Goal: Task Accomplishment & Management: Complete application form

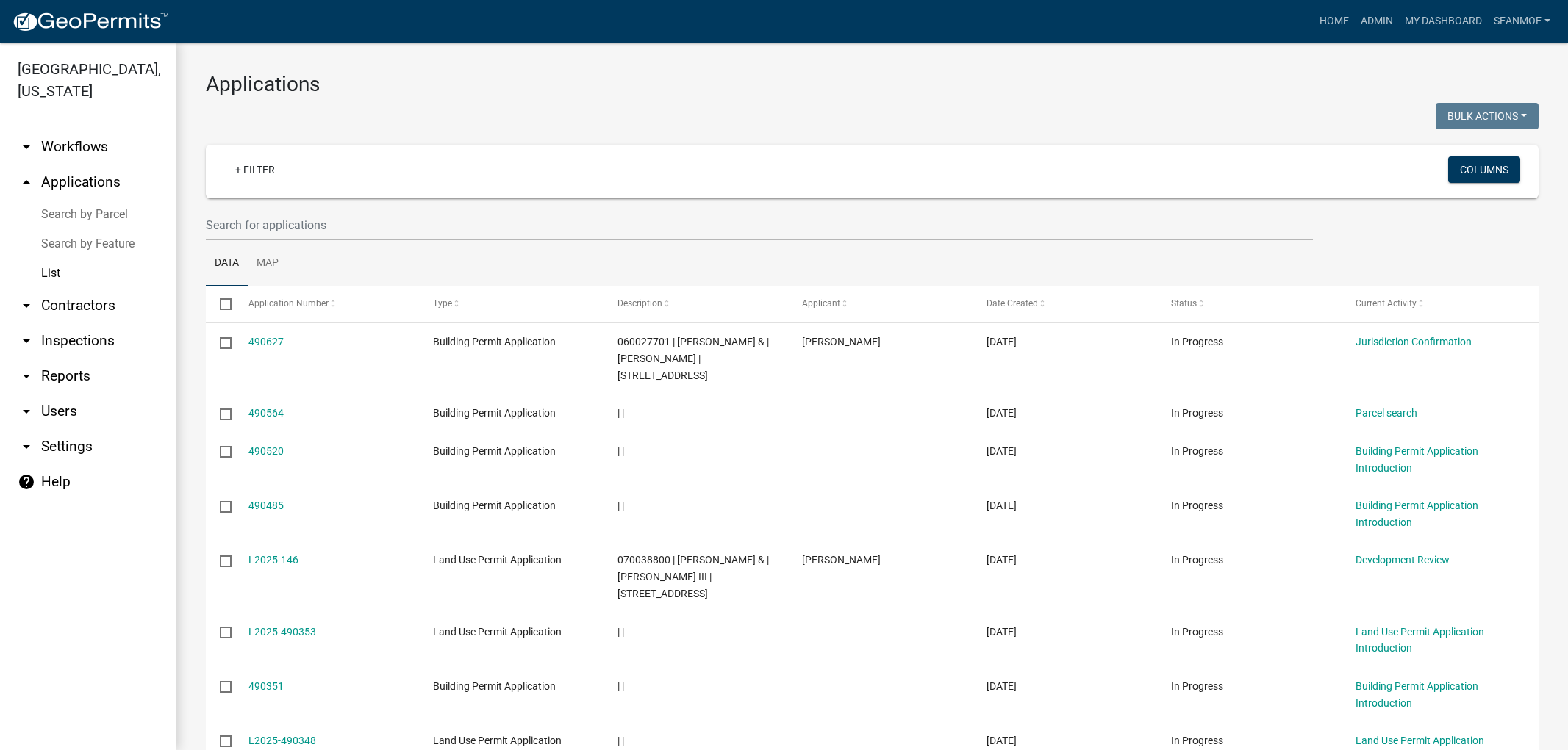
select select "1: 25"
click at [82, 14] on img at bounding box center [91, 22] width 158 height 22
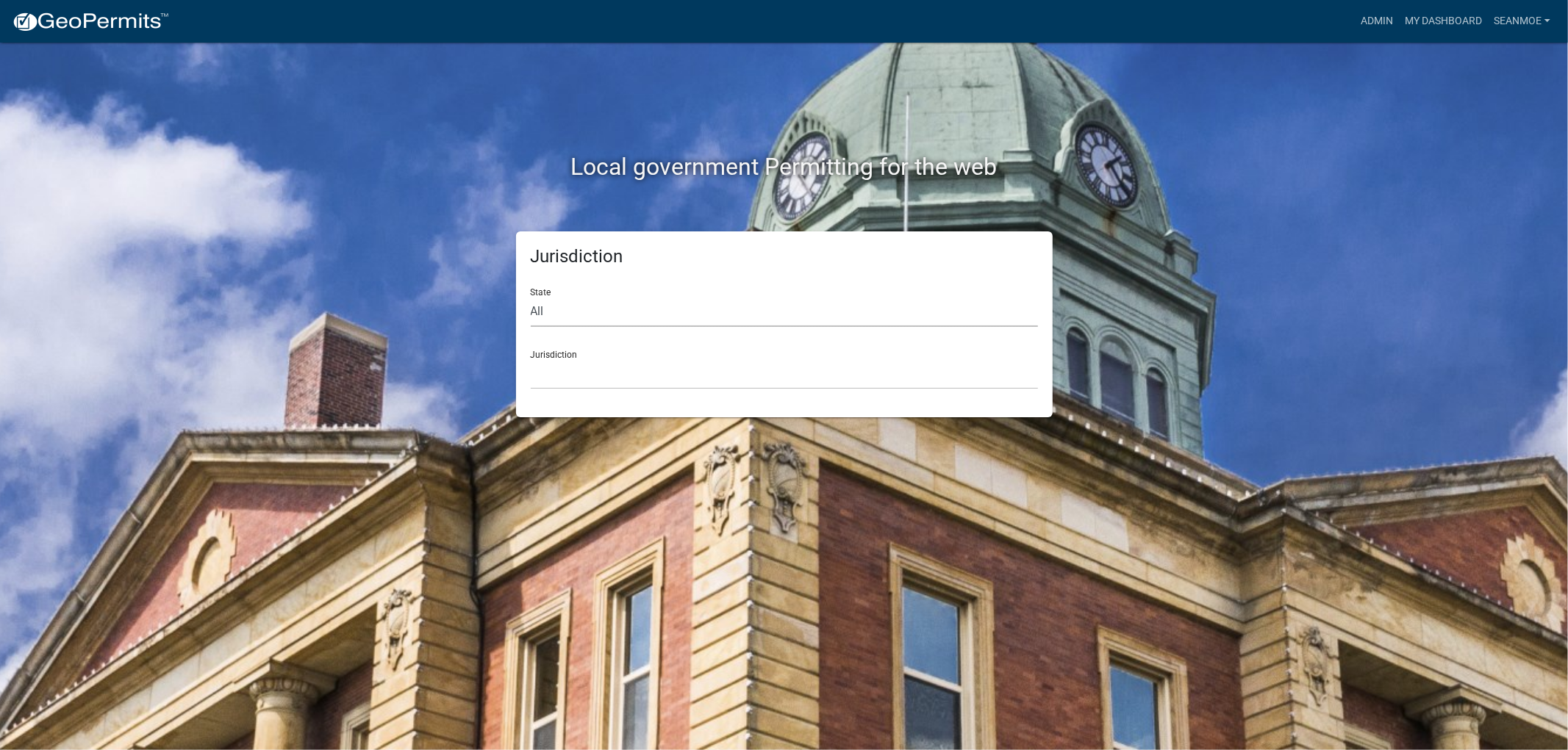
click at [593, 318] on select "All [US_STATE] [US_STATE] [US_STATE] [US_STATE] [US_STATE] [US_STATE] [US_STATE…" at bounding box center [784, 312] width 508 height 30
select select "[US_STATE]"
click at [531, 297] on select "All [US_STATE] [US_STATE] [US_STATE] [US_STATE] [US_STATE] [US_STATE] [US_STATE…" at bounding box center [784, 312] width 508 height 30
click at [593, 372] on select "[GEOGRAPHIC_DATA], [US_STATE] [GEOGRAPHIC_DATA], [US_STATE] [GEOGRAPHIC_DATA], …" at bounding box center [784, 375] width 508 height 30
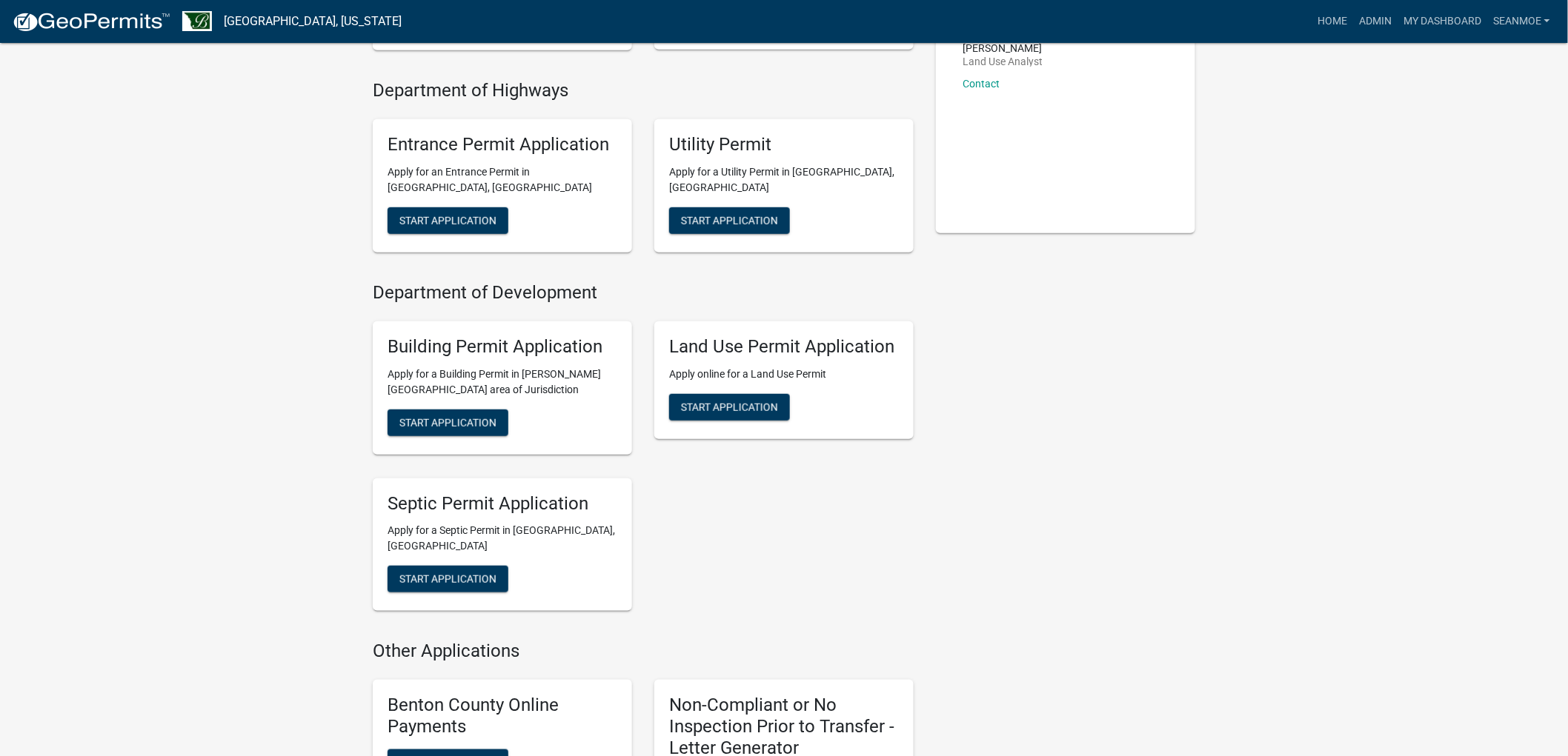
scroll to position [329, 0]
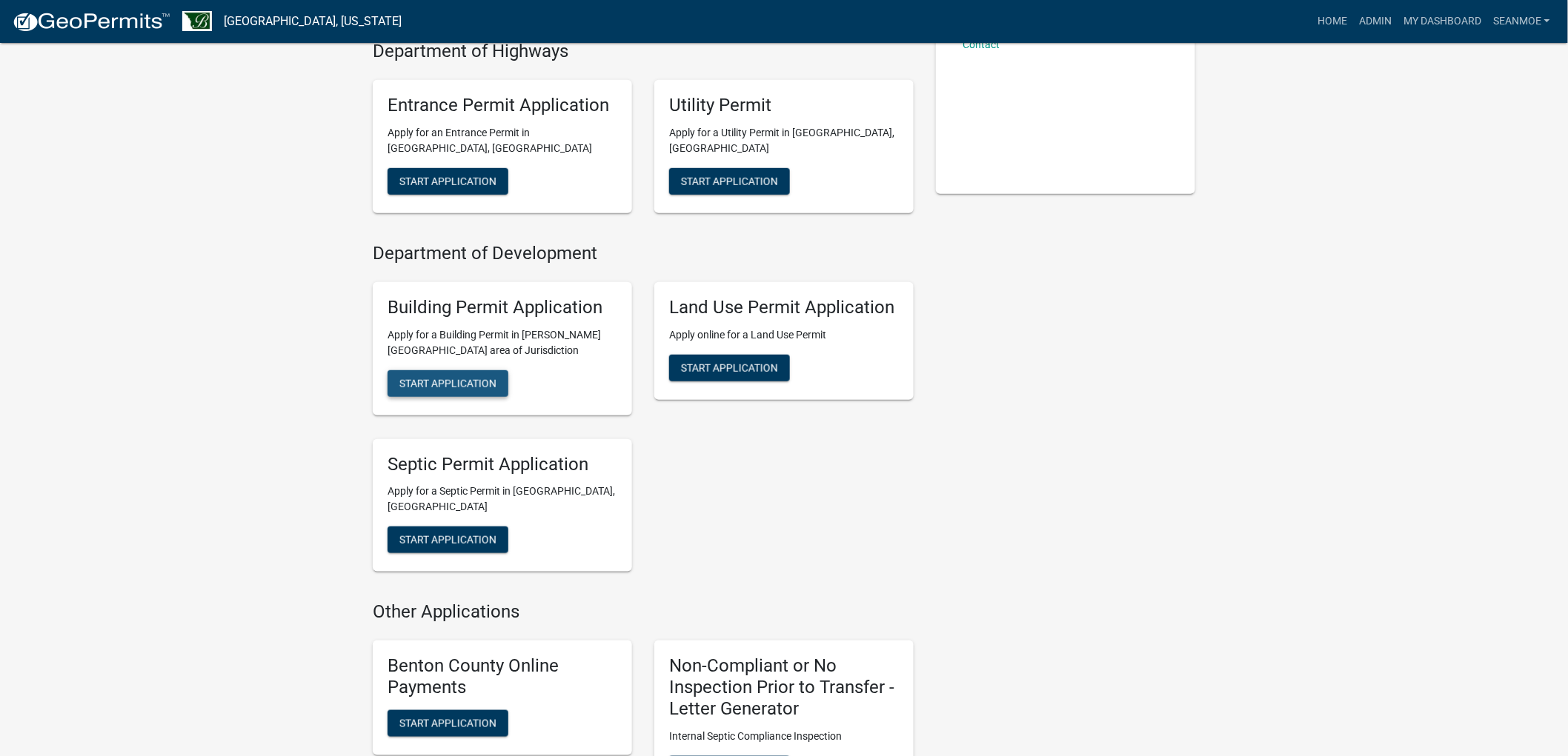
click at [451, 382] on span "Start Application" at bounding box center [448, 382] width 97 height 12
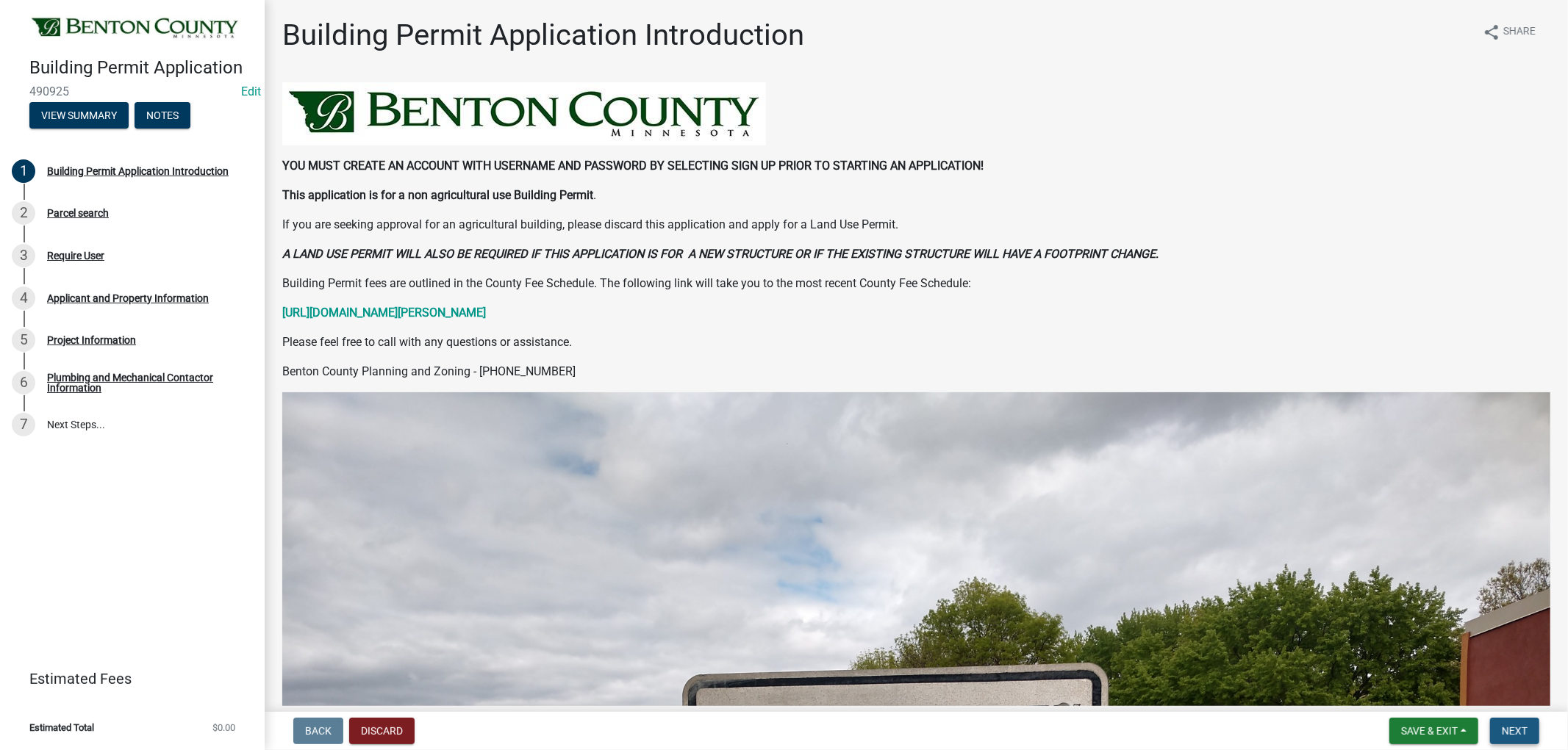
click at [1532, 726] on button "Next" at bounding box center [1515, 731] width 49 height 26
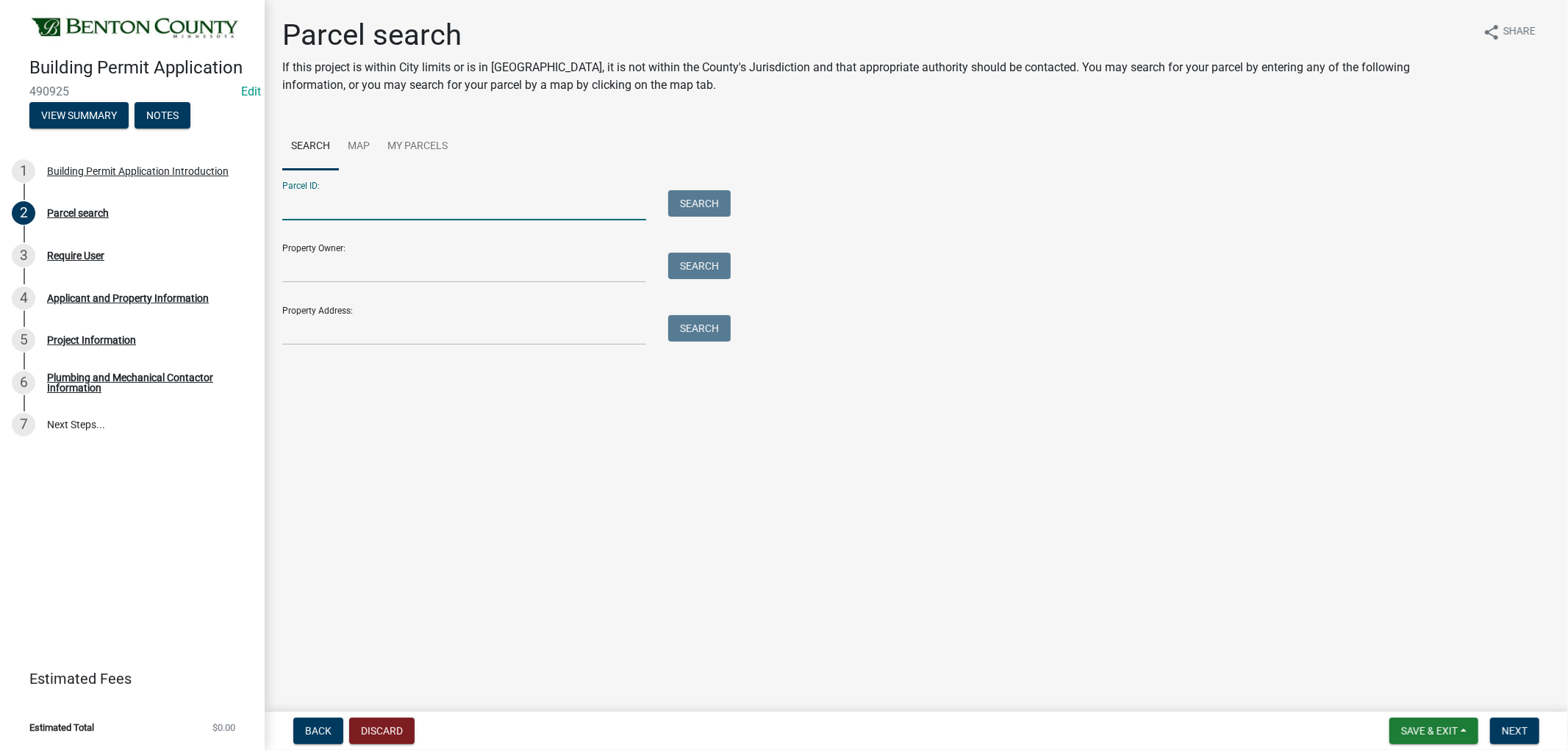
paste input "120208500"
type input "120208500"
click at [702, 198] on button "Search" at bounding box center [699, 203] width 63 height 26
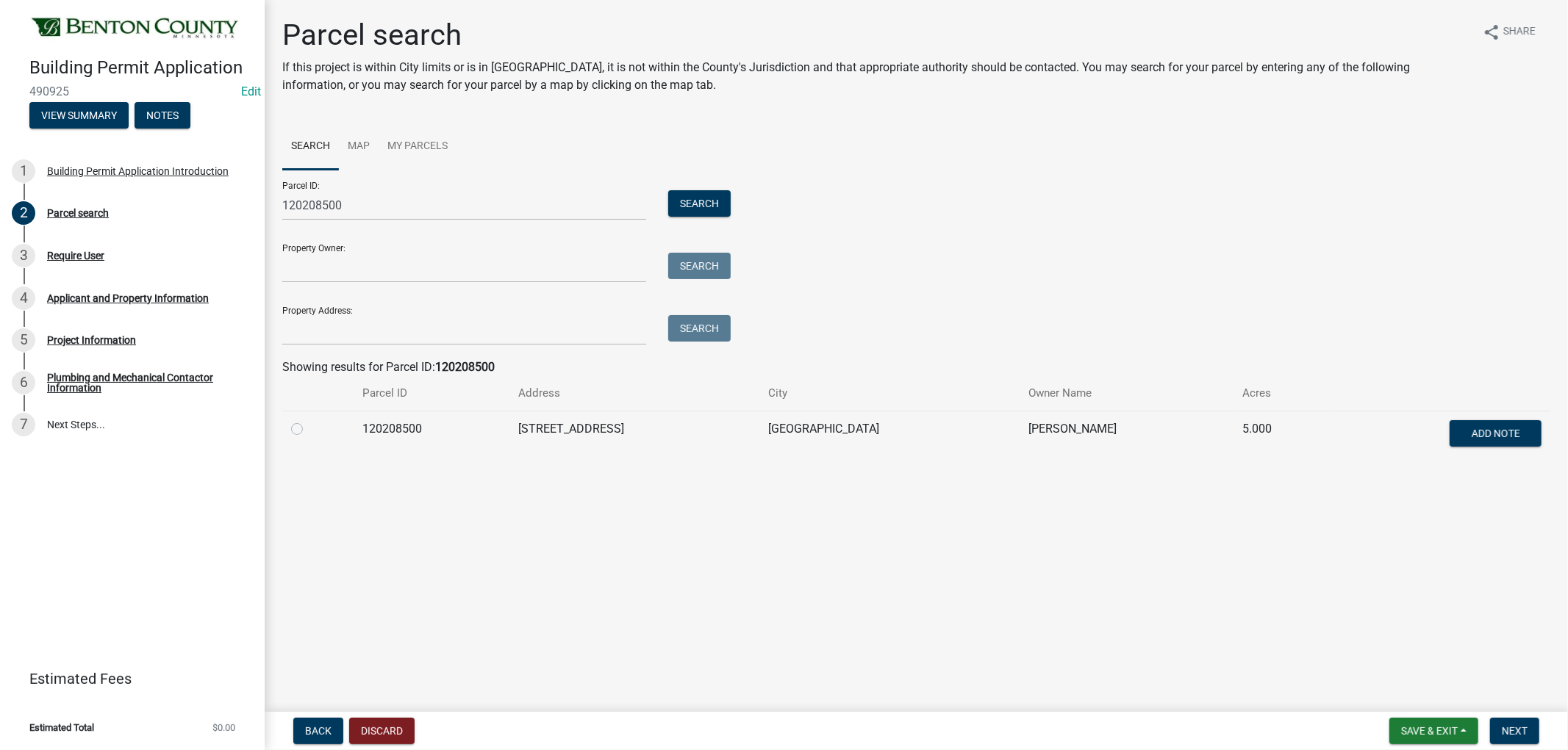
click at [309, 420] on label at bounding box center [309, 420] width 0 height 0
click at [309, 429] on input "radio" at bounding box center [313, 425] width 10 height 10
radio input "true"
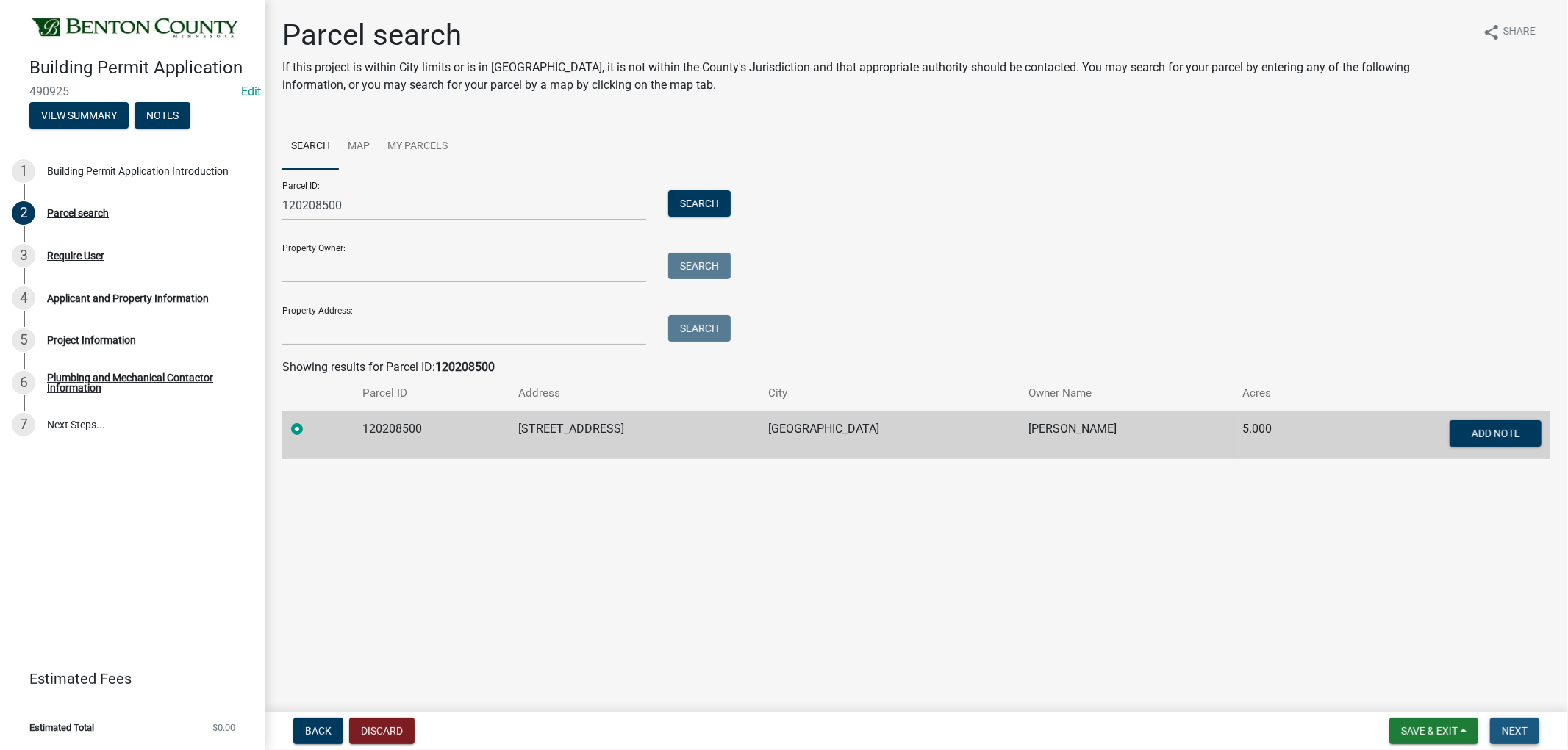
click at [1522, 725] on span "Next" at bounding box center [1515, 731] width 25 height 12
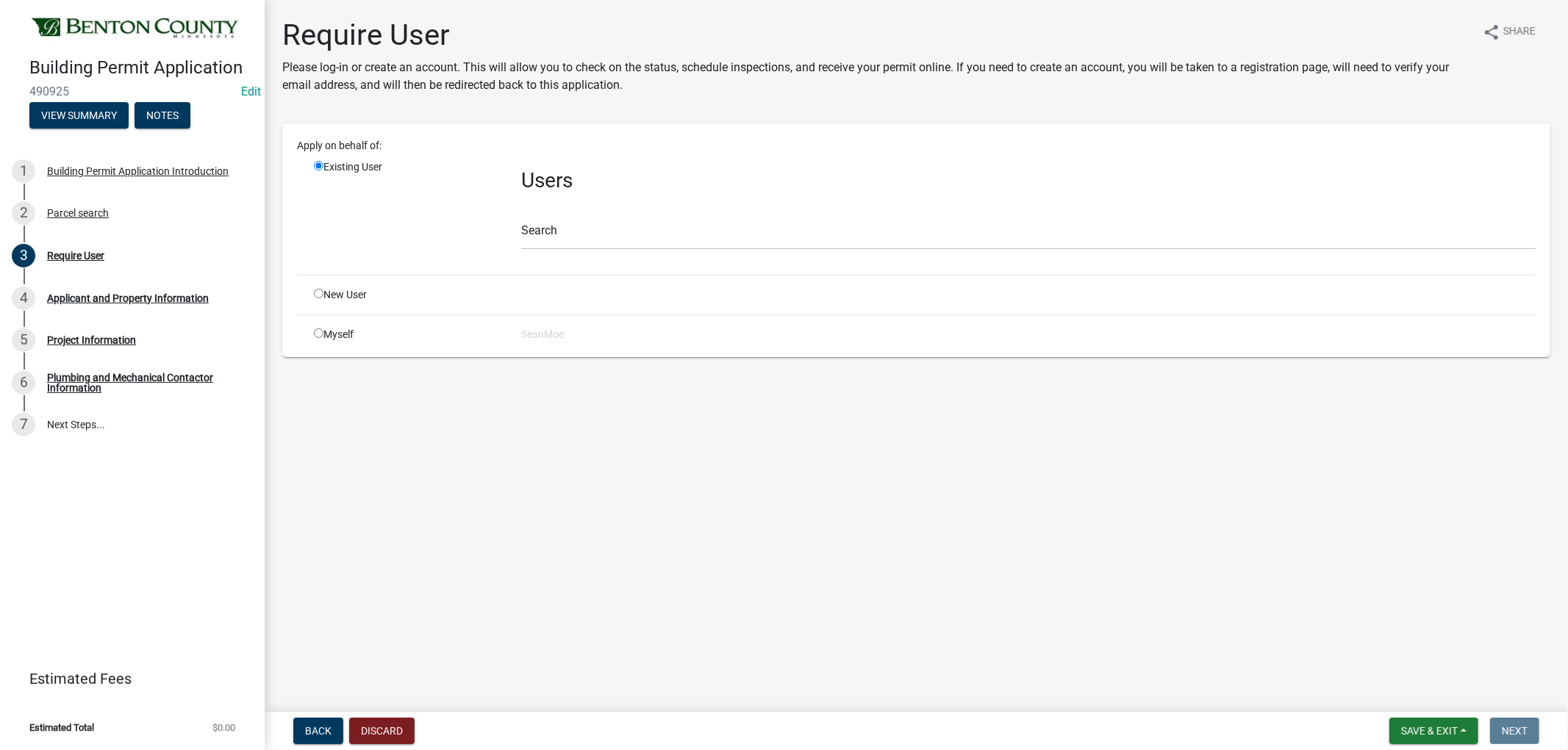
click at [314, 290] on input "radio" at bounding box center [319, 293] width 10 height 10
radio input "true"
radio input "false"
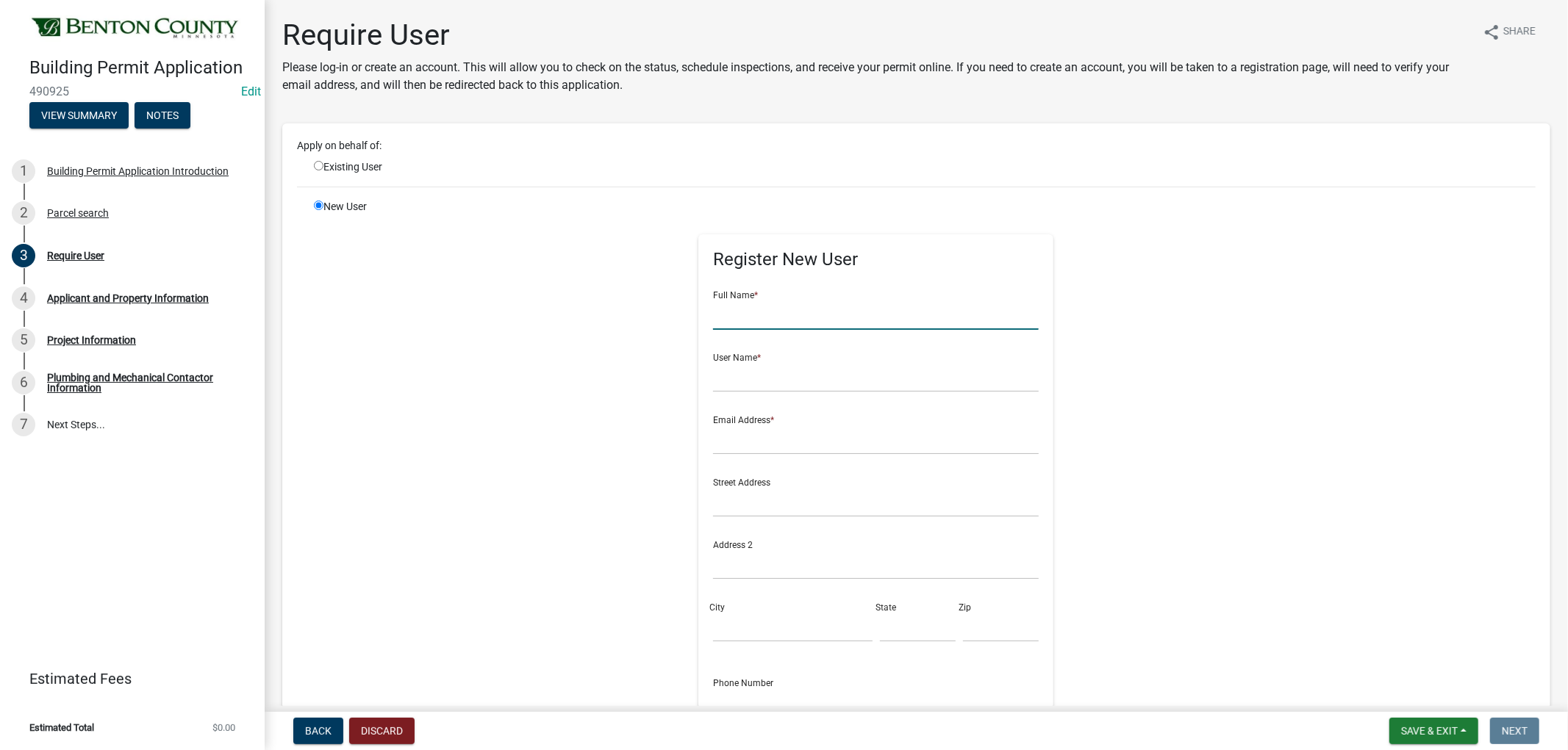
click at [713, 309] on input "text" at bounding box center [875, 315] width 325 height 30
type input "[PERSON_NAME]"
click at [762, 382] on input "text" at bounding box center [875, 377] width 325 height 30
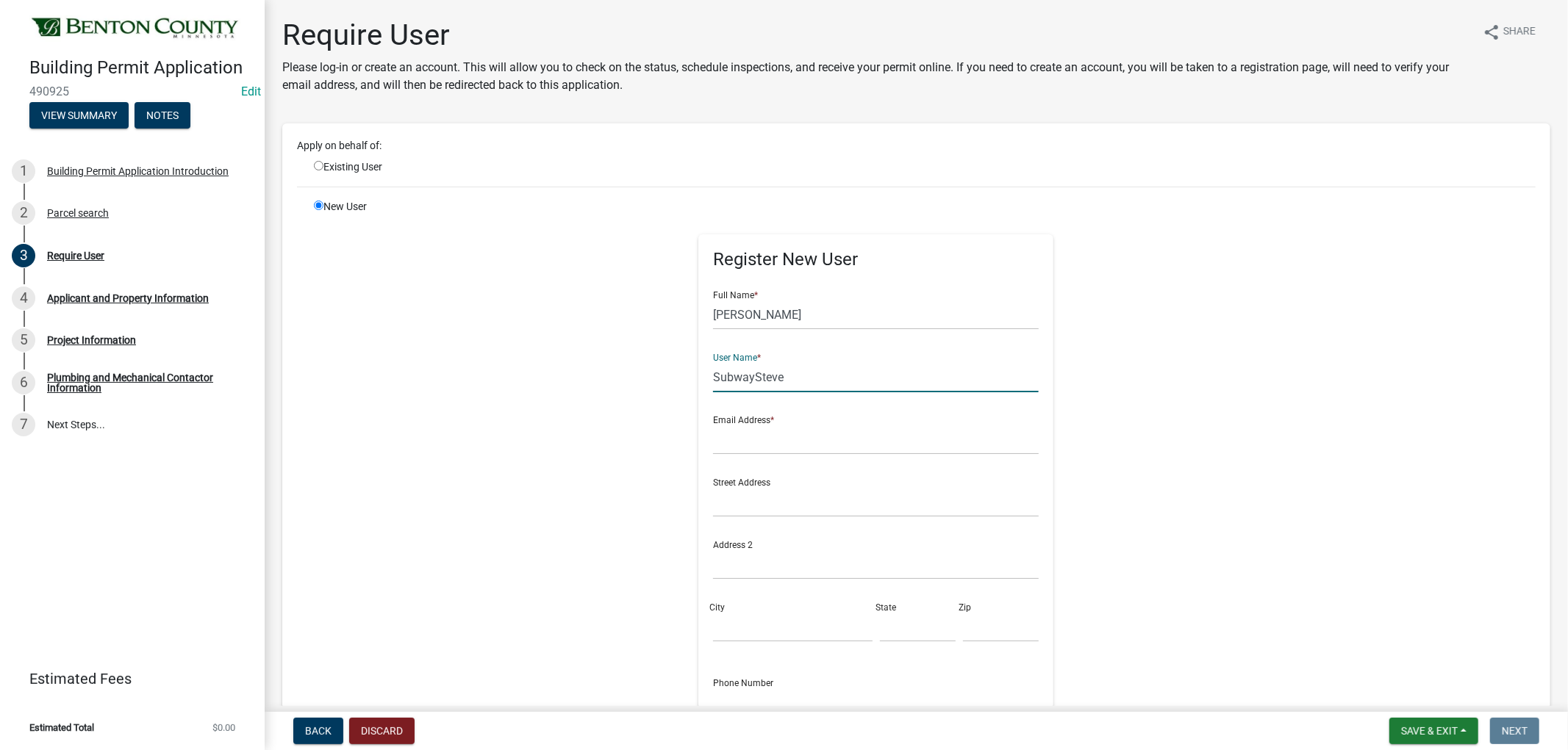
type input "SubwaySteve"
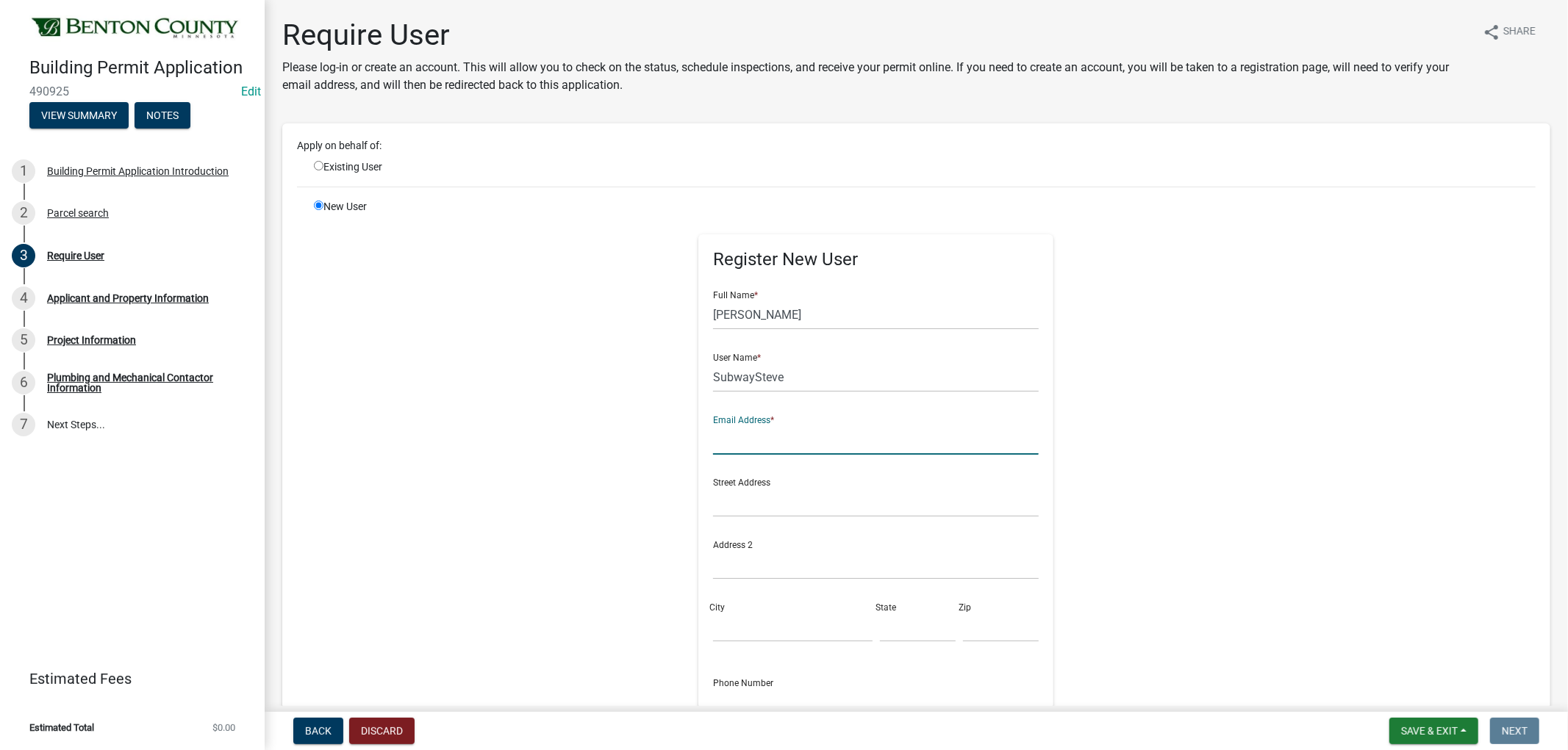
click at [741, 437] on input "text" at bounding box center [875, 440] width 325 height 30
type input "[EMAIL_ADDRESS][DOMAIN_NAME]"
click at [751, 560] on input "text" at bounding box center [875, 565] width 325 height 30
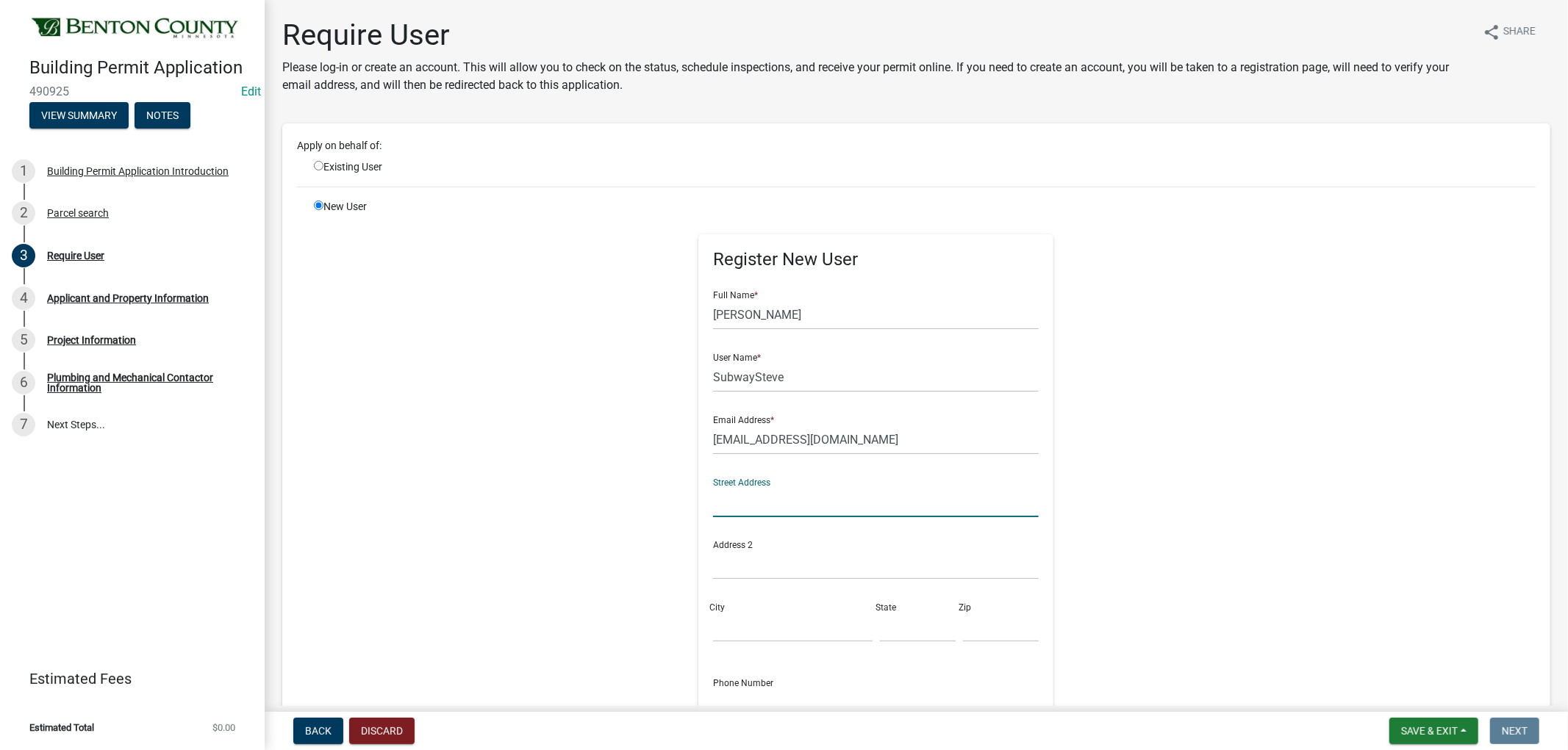
click at [728, 498] on input "text" at bounding box center [875, 503] width 325 height 30
click at [730, 503] on input "[GEOGRAPHIC_DATA]" at bounding box center [875, 503] width 325 height 30
type input "[GEOGRAPHIC_DATA]"
click at [722, 631] on input "City" at bounding box center [792, 628] width 159 height 30
type input "Sauk Rapids"
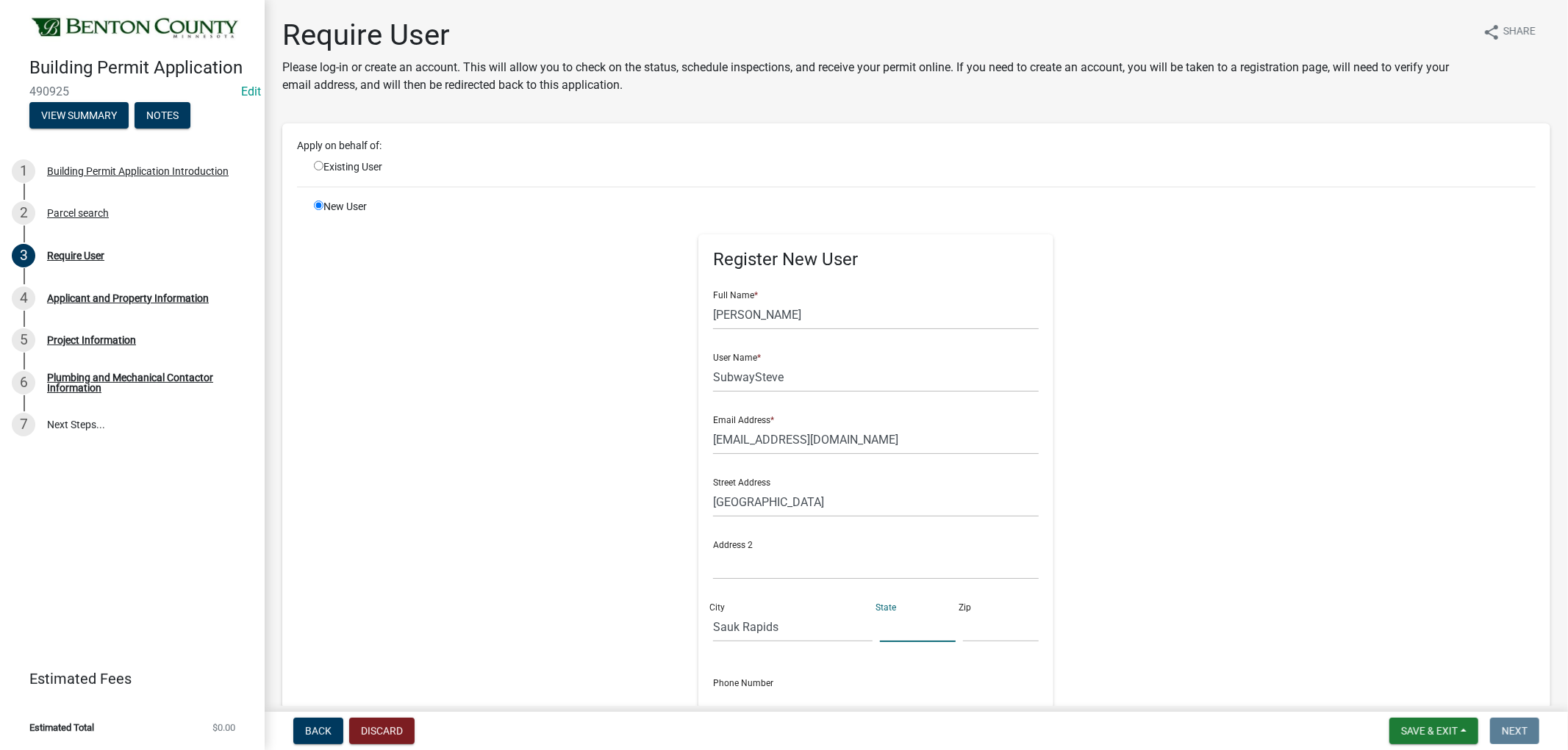
drag, startPoint x: 880, startPoint y: 620, endPoint x: 885, endPoint y: 628, distance: 9.4
click at [885, 628] on input "text" at bounding box center [917, 628] width 76 height 30
type input "MN"
click at [963, 627] on input "text" at bounding box center [1000, 628] width 76 height 30
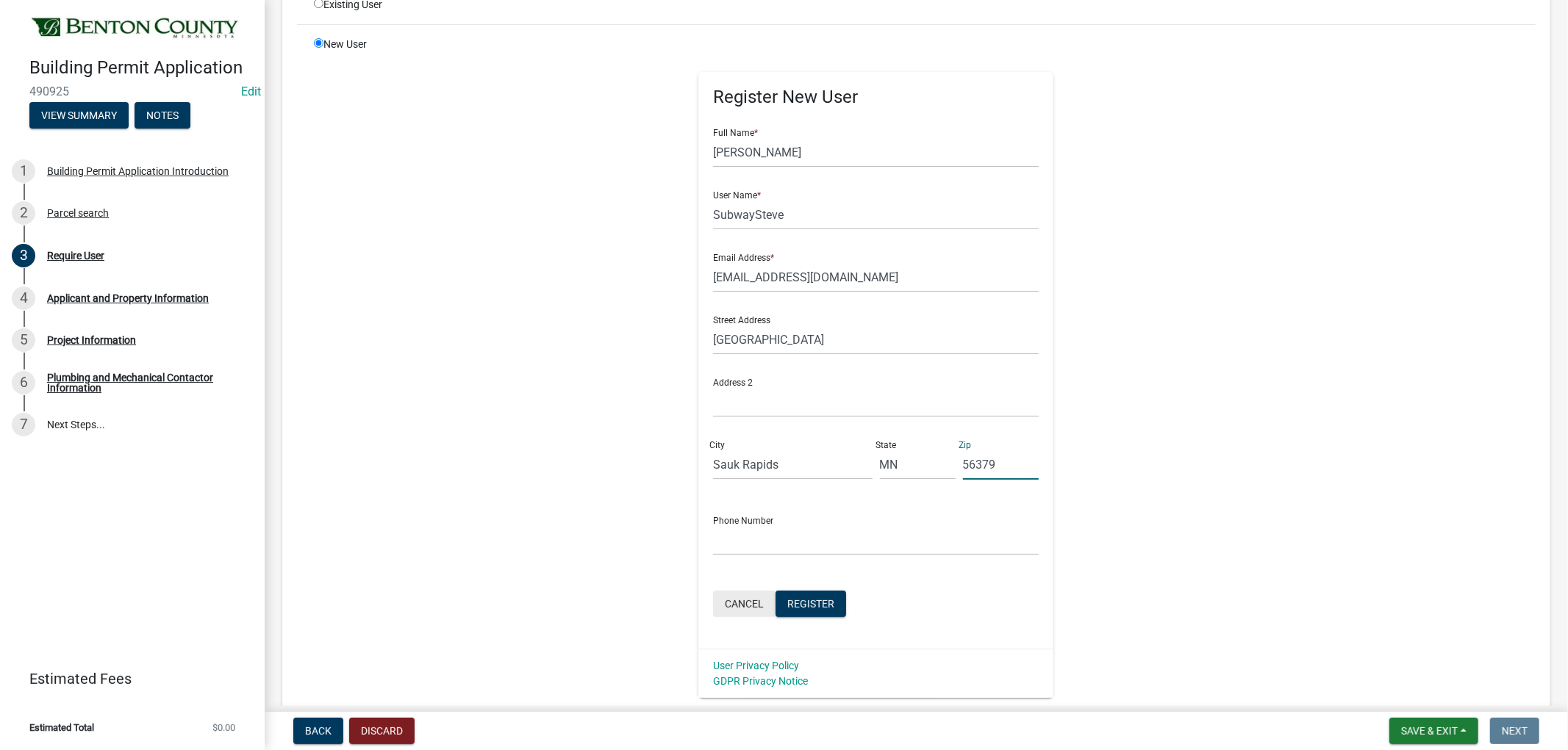
scroll to position [163, 0]
type input "56379"
click at [739, 535] on input "text" at bounding box center [875, 540] width 325 height 30
type input "[PHONE_NUMBER]"
click at [811, 598] on span "Register" at bounding box center [811, 602] width 47 height 12
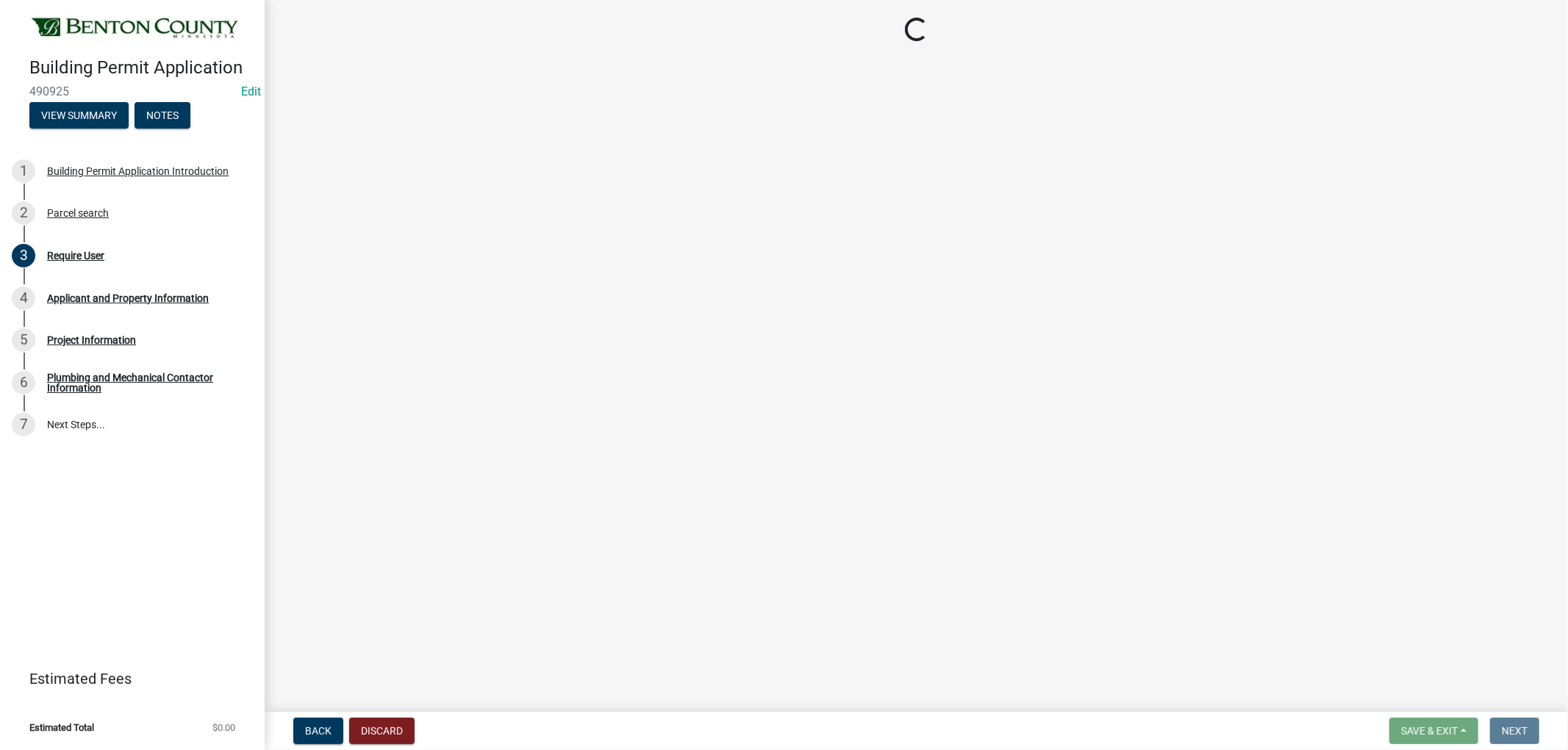
scroll to position [0, 0]
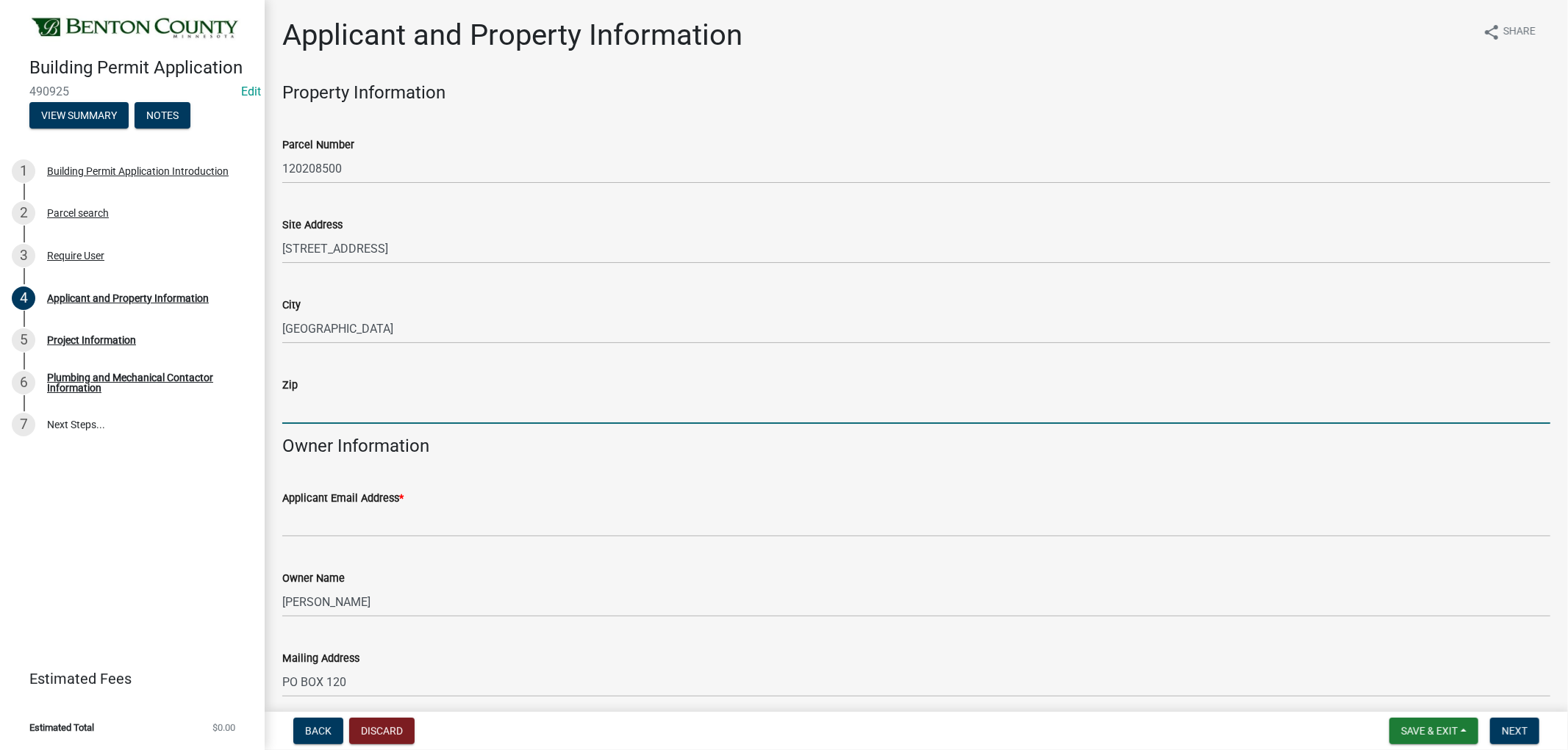
click at [305, 399] on input "Zip" at bounding box center [916, 409] width 1268 height 30
type input "56379"
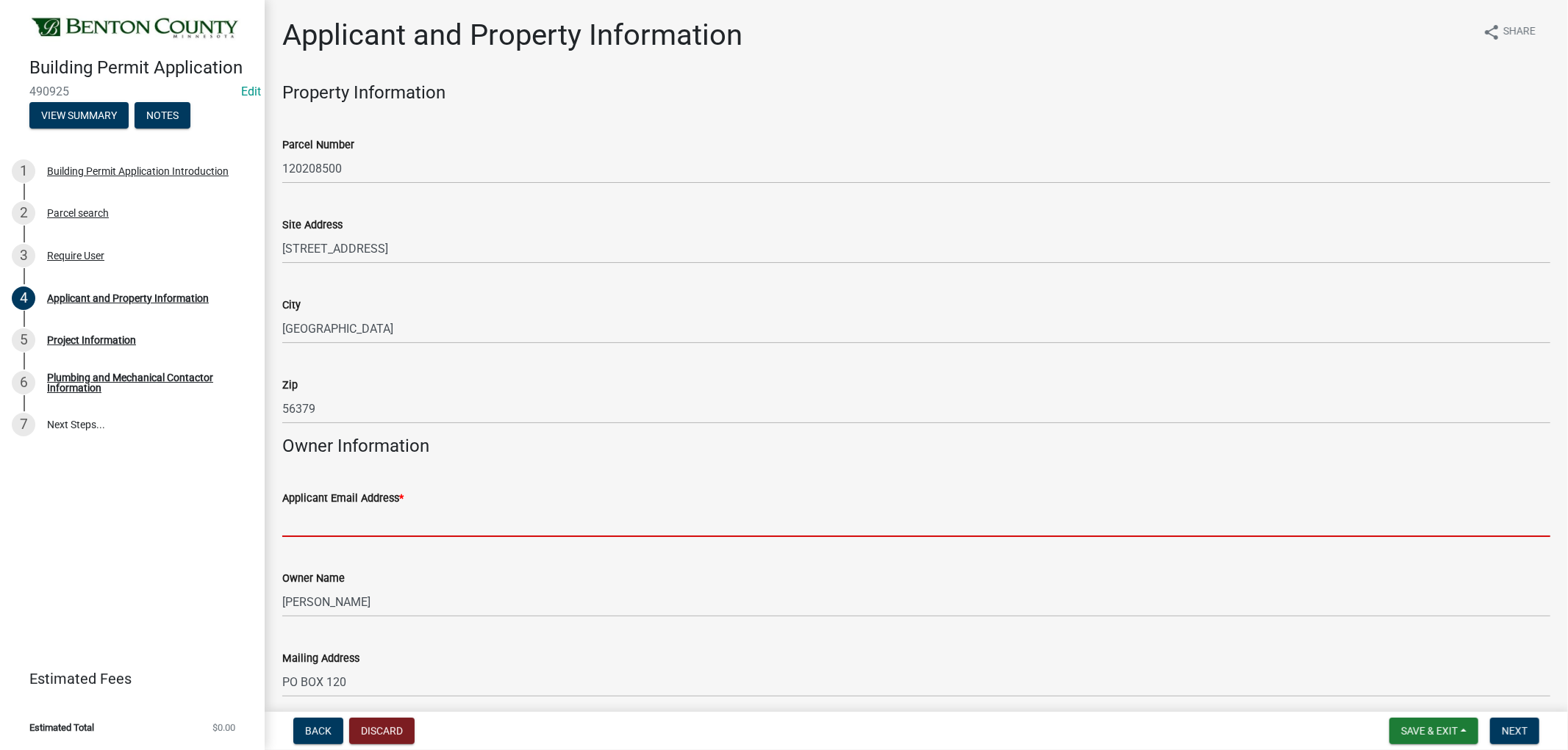
click at [319, 519] on input "Applicant Email Address *" at bounding box center [916, 523] width 1268 height 30
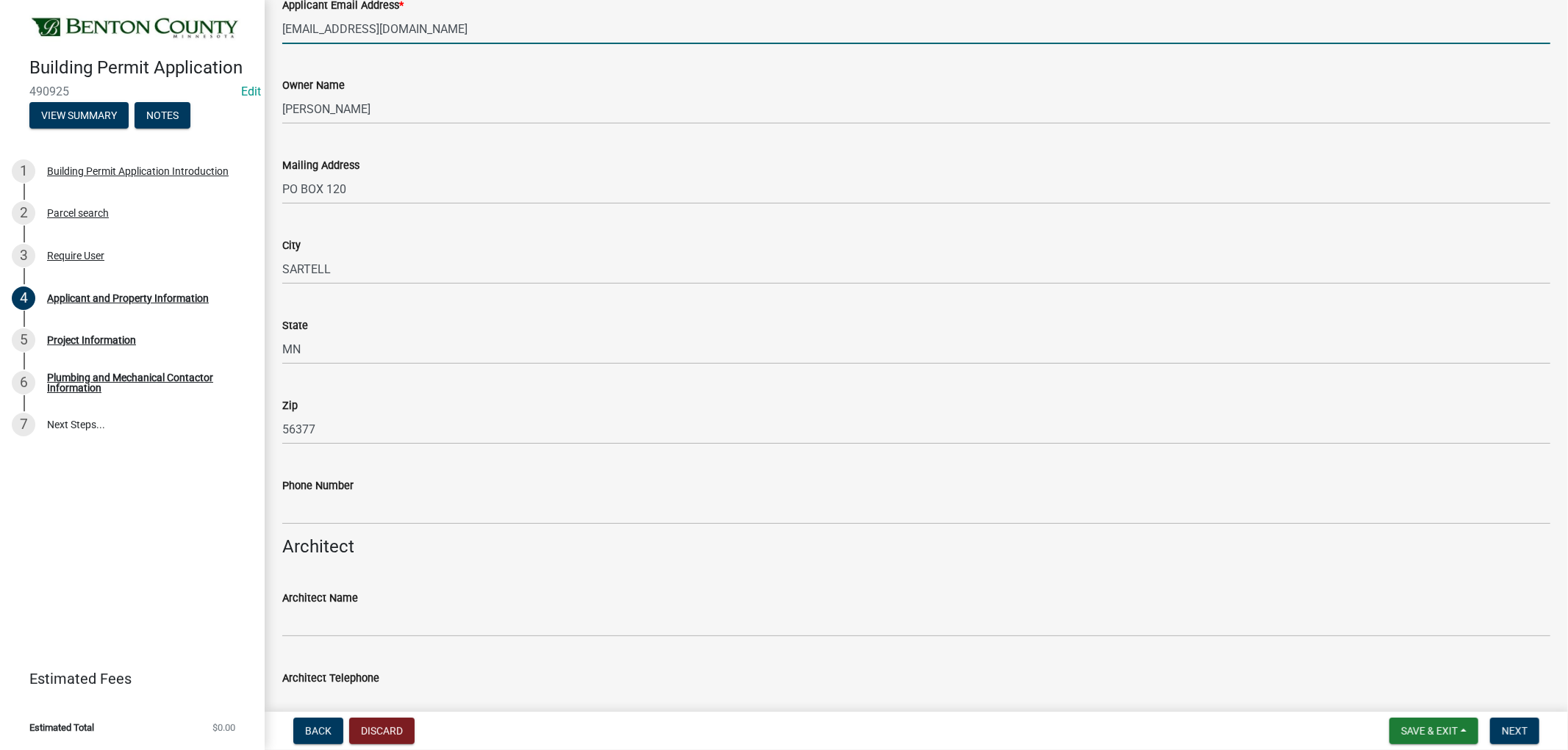
scroll to position [571, 0]
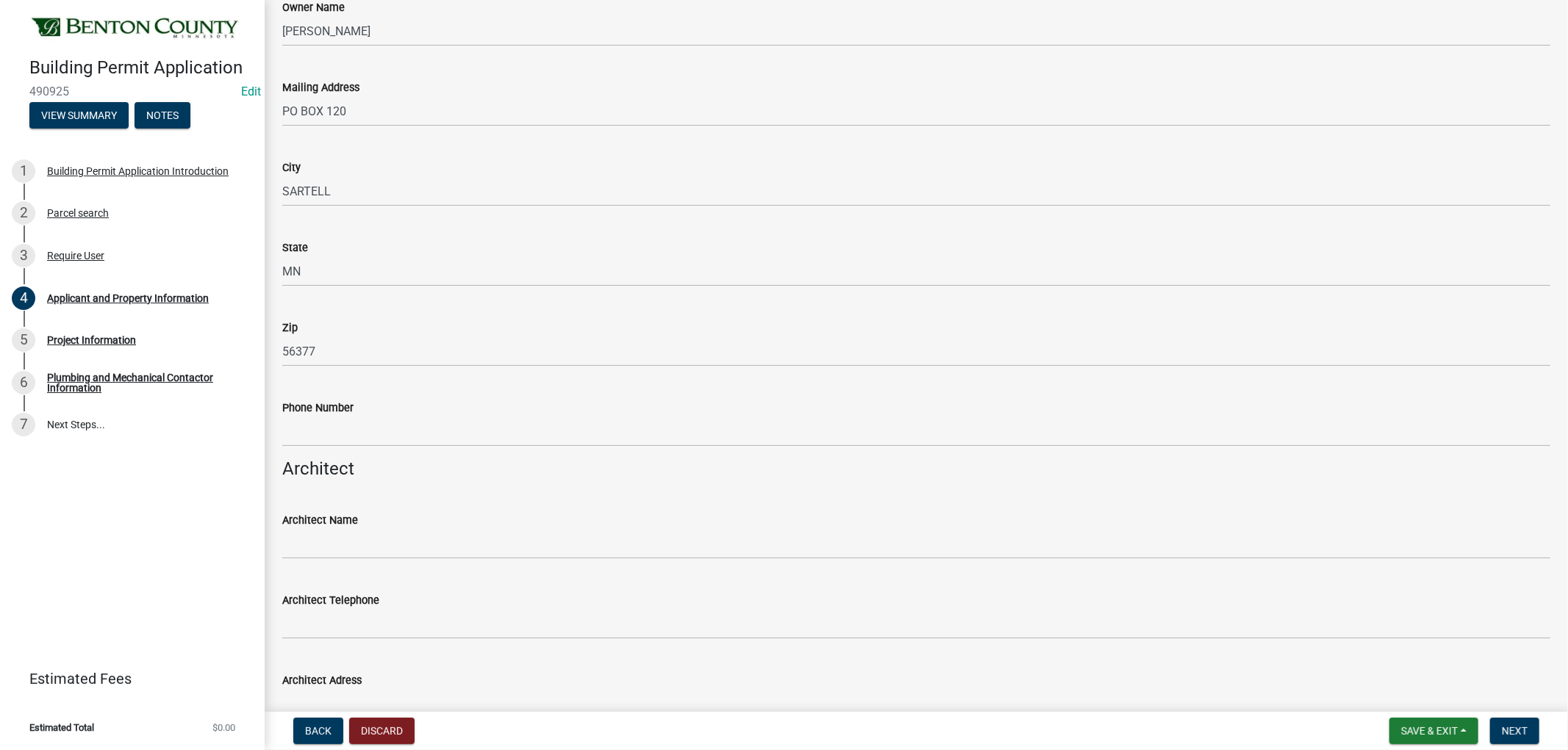
type input "[EMAIL_ADDRESS][DOMAIN_NAME]"
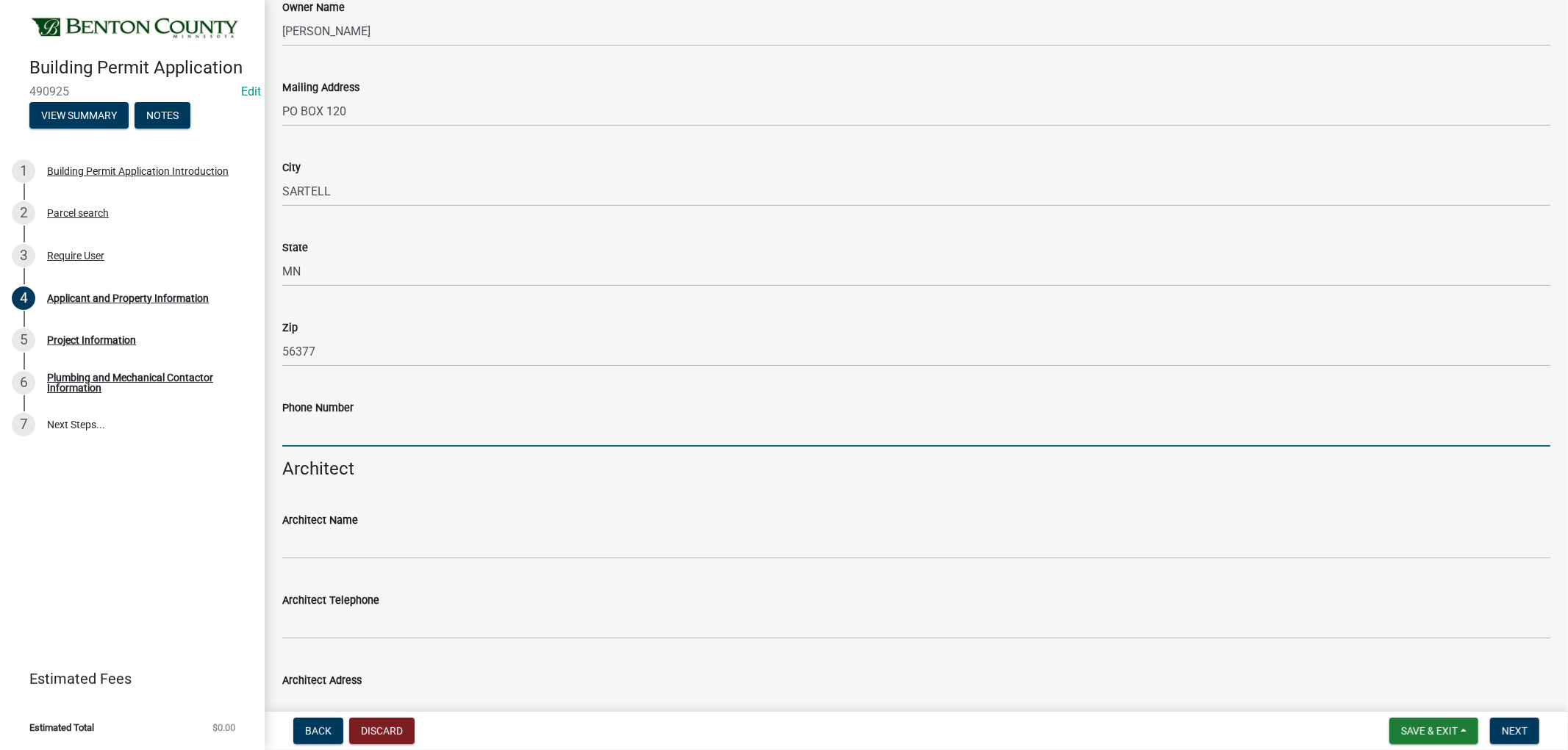
click at [314, 435] on input "Phone Number" at bounding box center [916, 432] width 1268 height 30
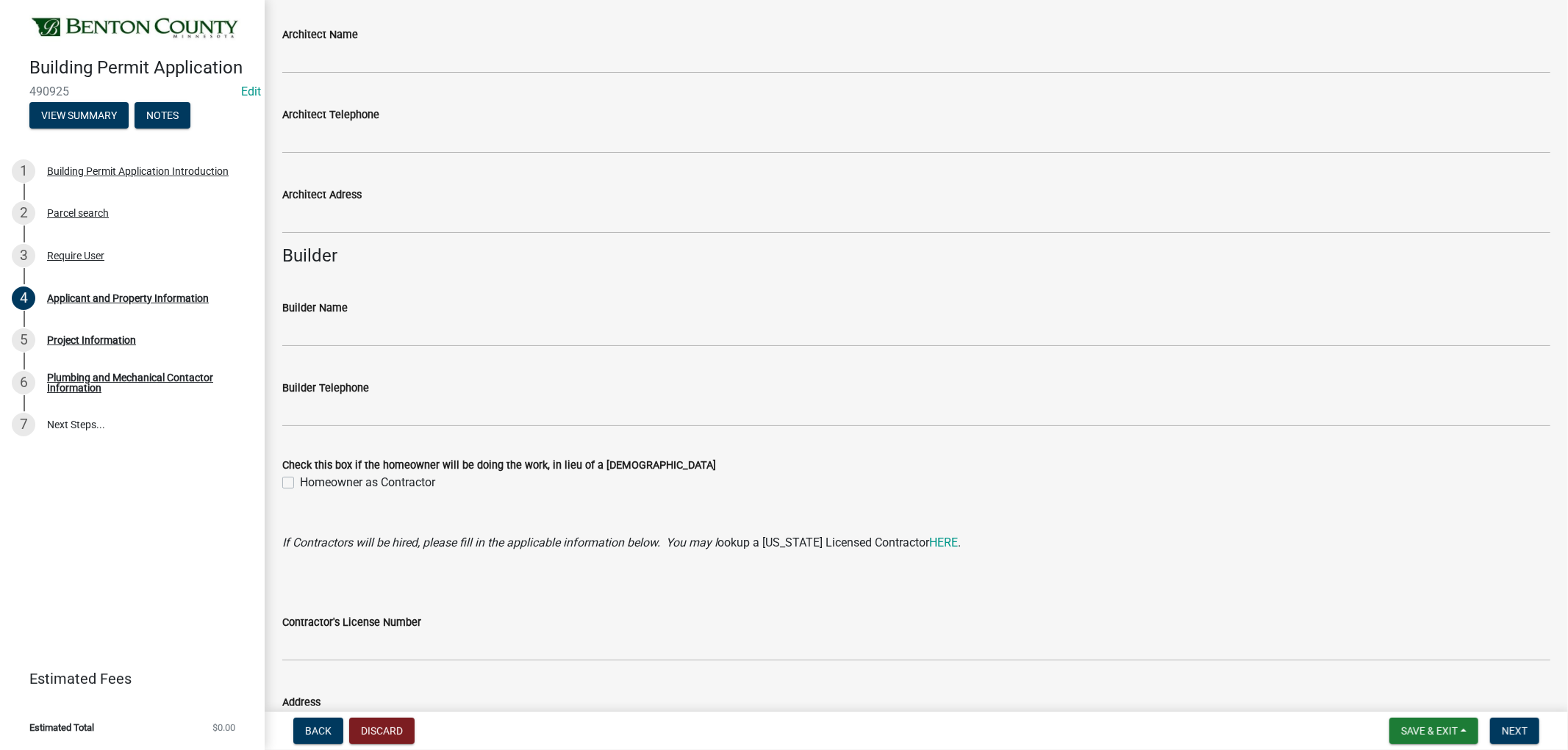
scroll to position [1061, 0]
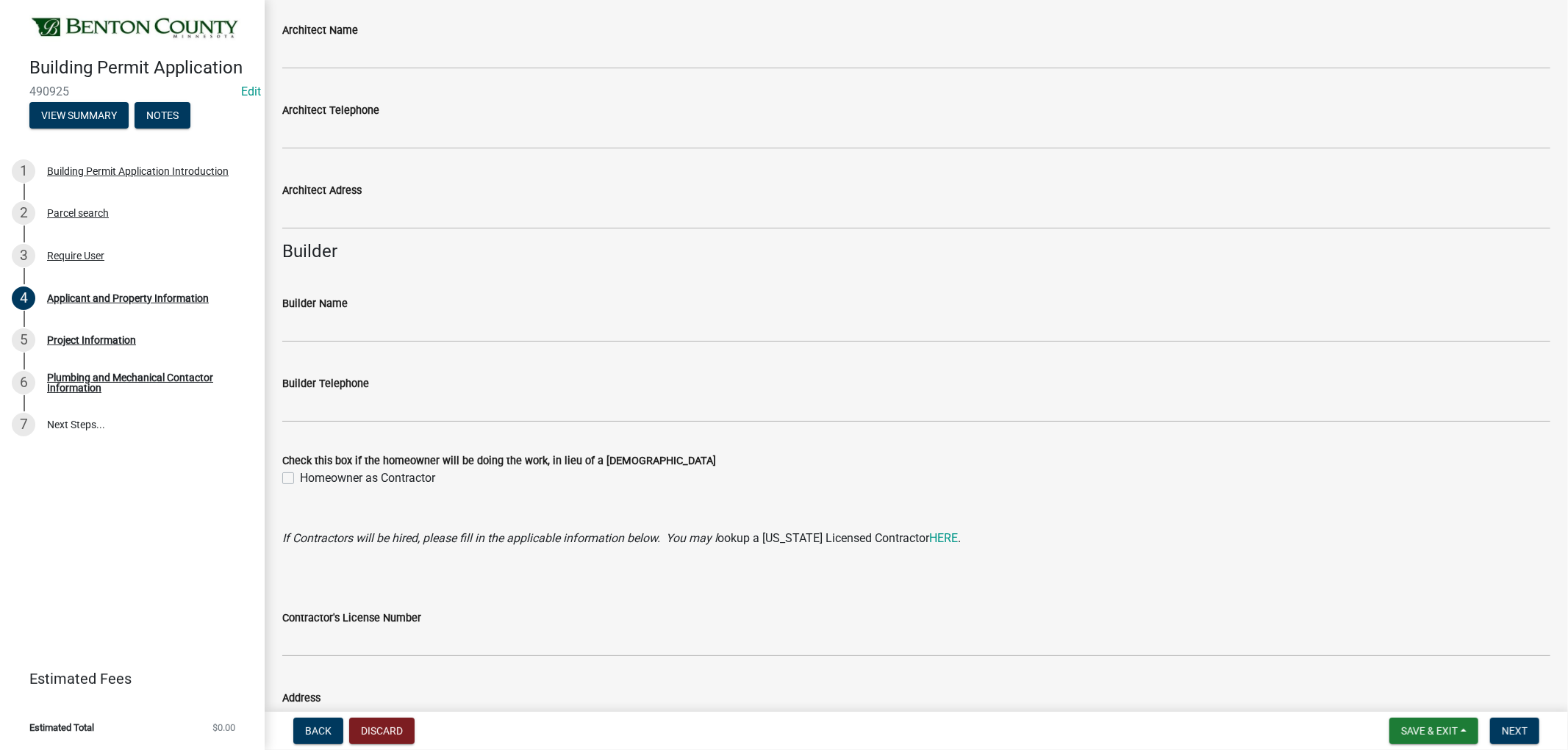
type input "[PHONE_NUMBER]"
click at [300, 479] on label "Homeowner as Contractor" at bounding box center [368, 478] width 135 height 17
click at [300, 479] on input "Homeowner as Contractor" at bounding box center [305, 474] width 10 height 10
checkbox input "true"
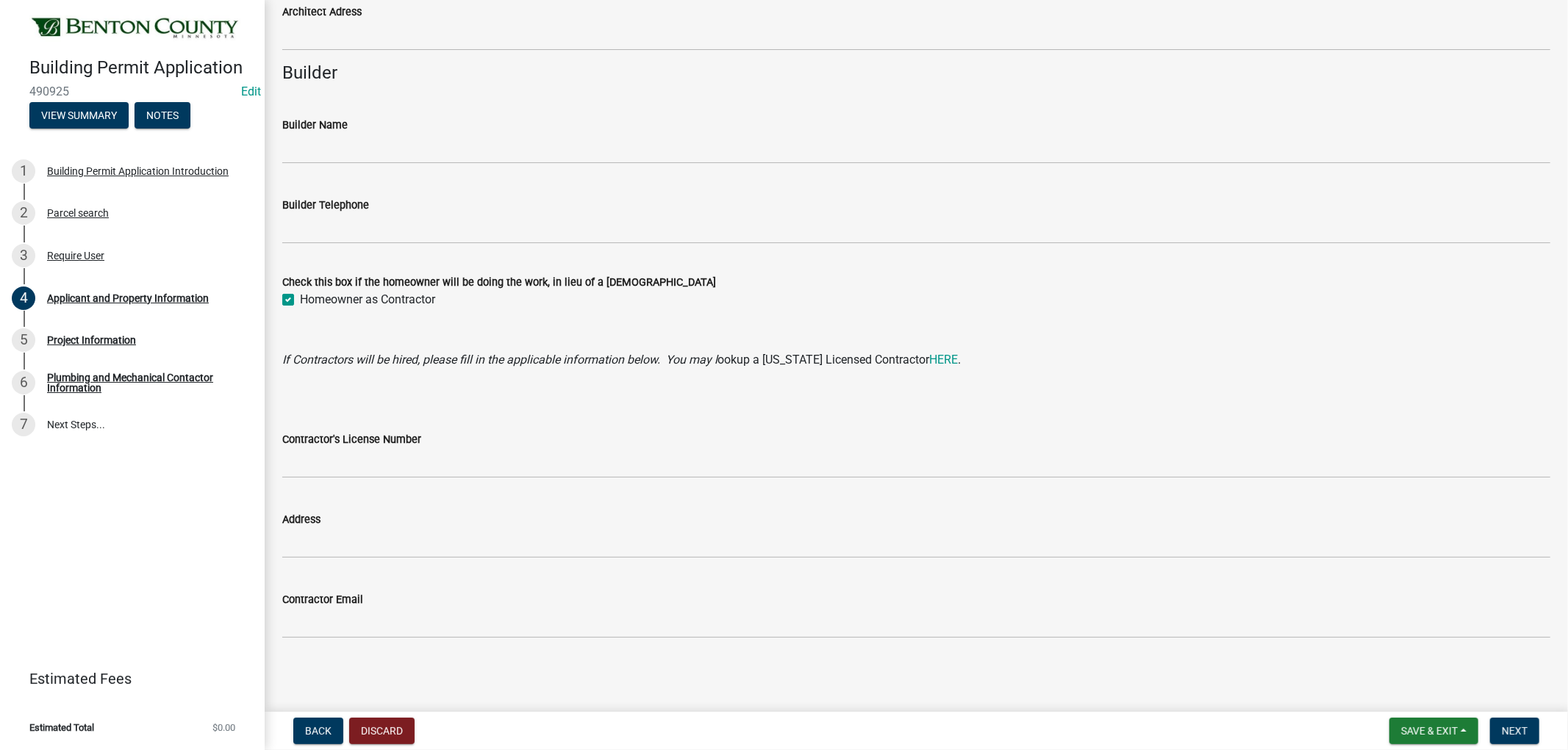
scroll to position [1241, 0]
click at [1524, 718] on button "Next" at bounding box center [1515, 731] width 49 height 26
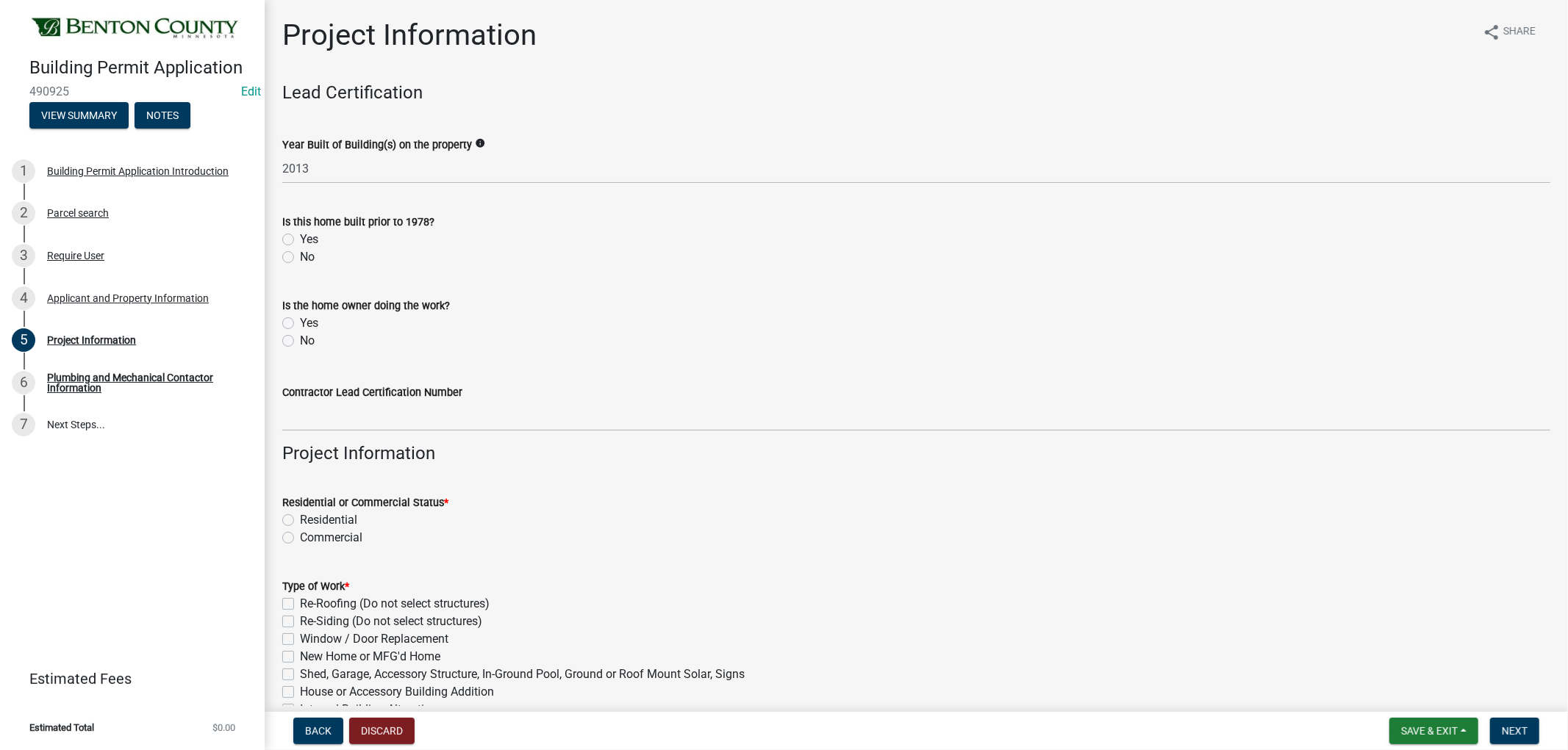
click at [300, 261] on label "No" at bounding box center [307, 257] width 14 height 17
click at [300, 258] on input "No" at bounding box center [305, 253] width 10 height 10
radio input "true"
click at [300, 339] on label "No" at bounding box center [307, 341] width 14 height 17
click at [300, 339] on input "No" at bounding box center [305, 337] width 10 height 10
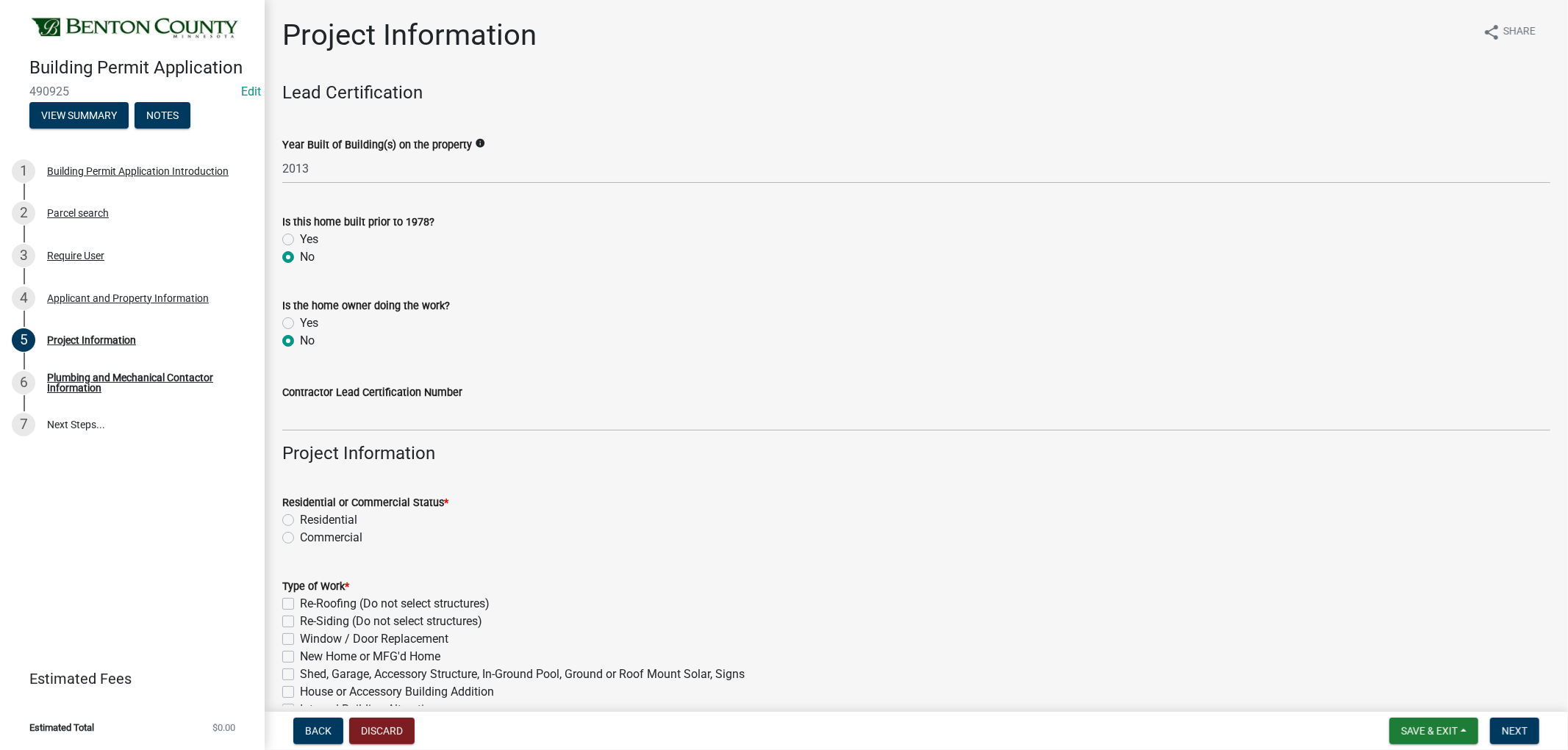
radio input "true"
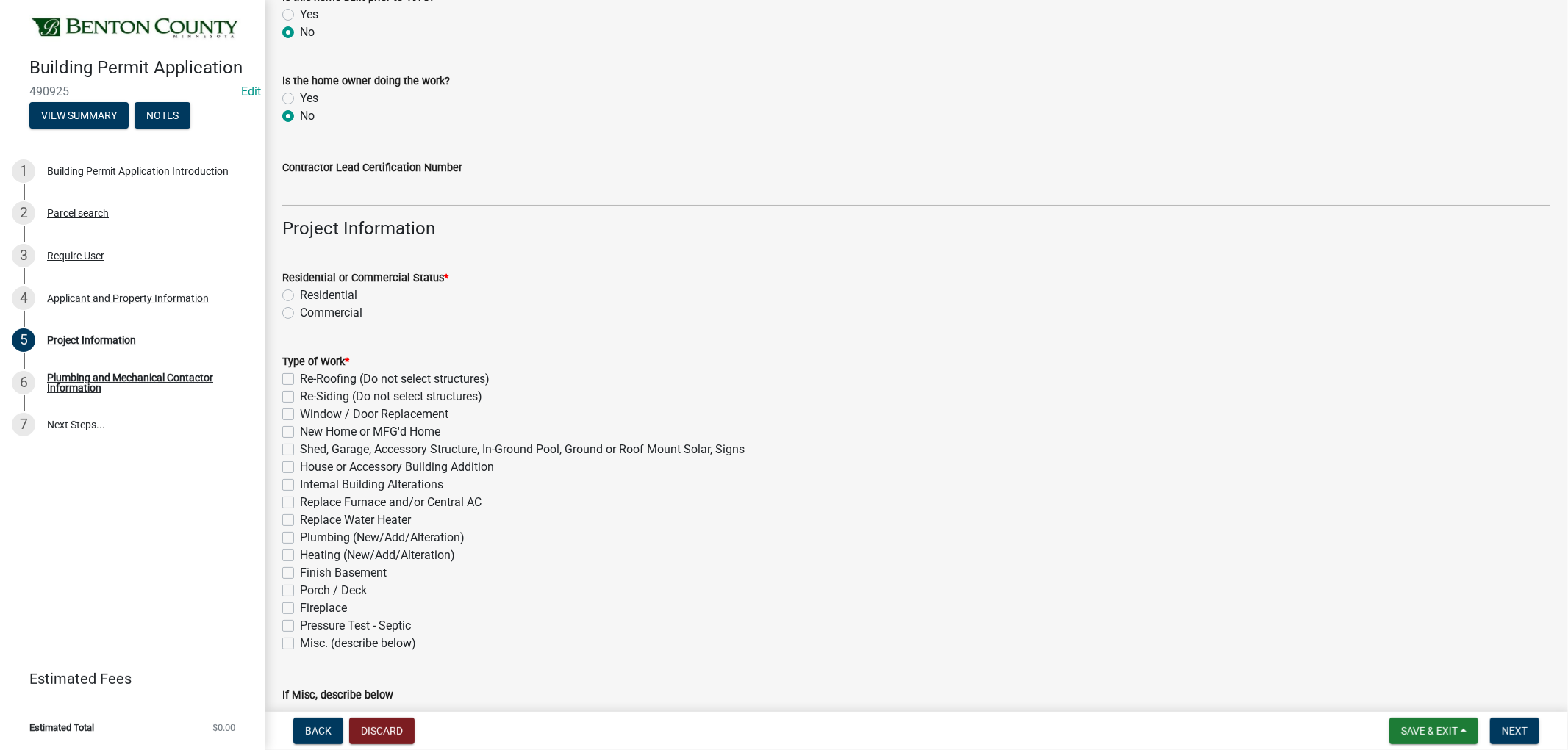
scroll to position [245, 0]
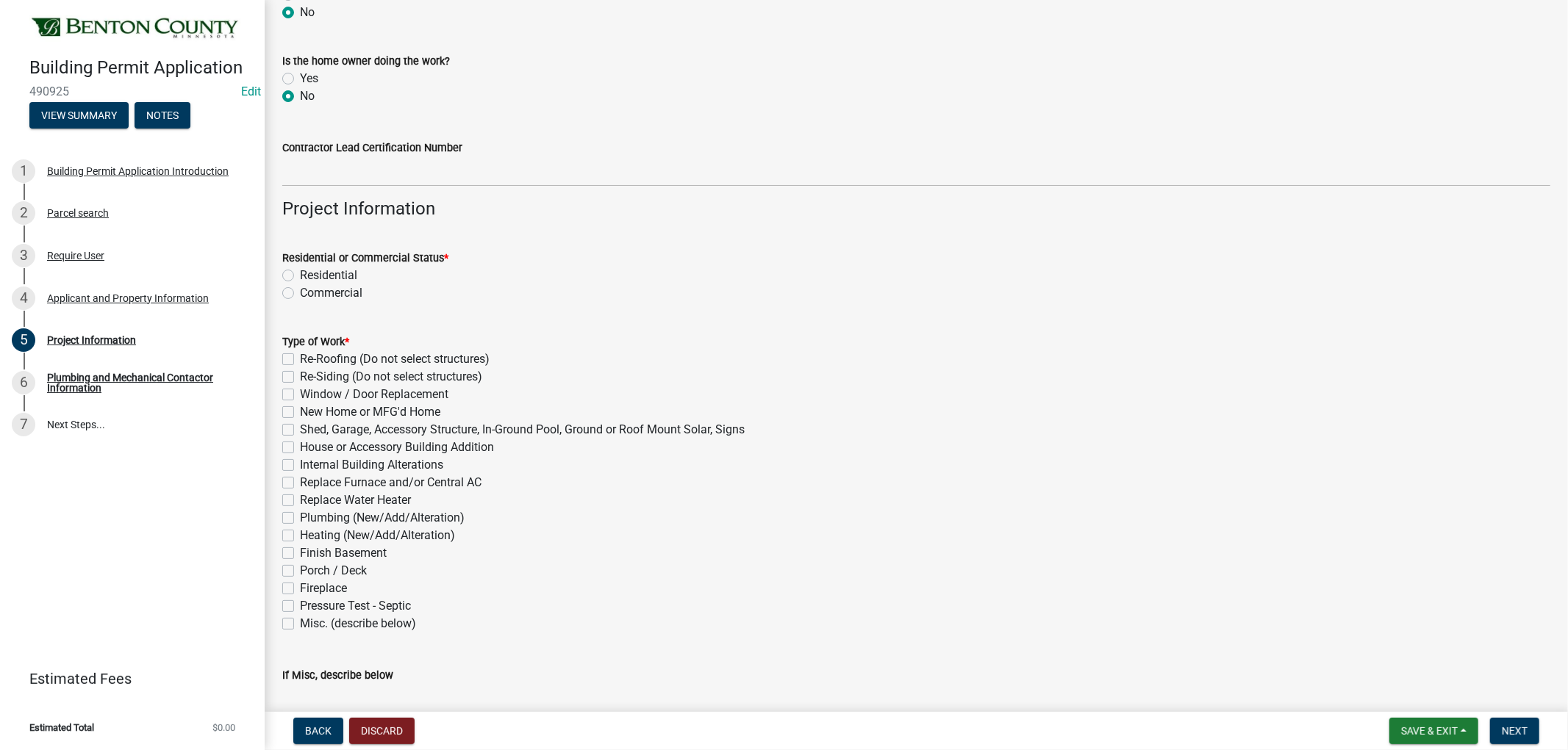
click at [300, 273] on label "Residential" at bounding box center [329, 275] width 57 height 17
click at [300, 273] on input "Residential" at bounding box center [305, 271] width 10 height 10
radio input "true"
click at [300, 449] on label "House or Accessory Building Addition" at bounding box center [397, 448] width 194 height 17
click at [300, 449] on input "House or Accessory Building Addition" at bounding box center [305, 444] width 10 height 10
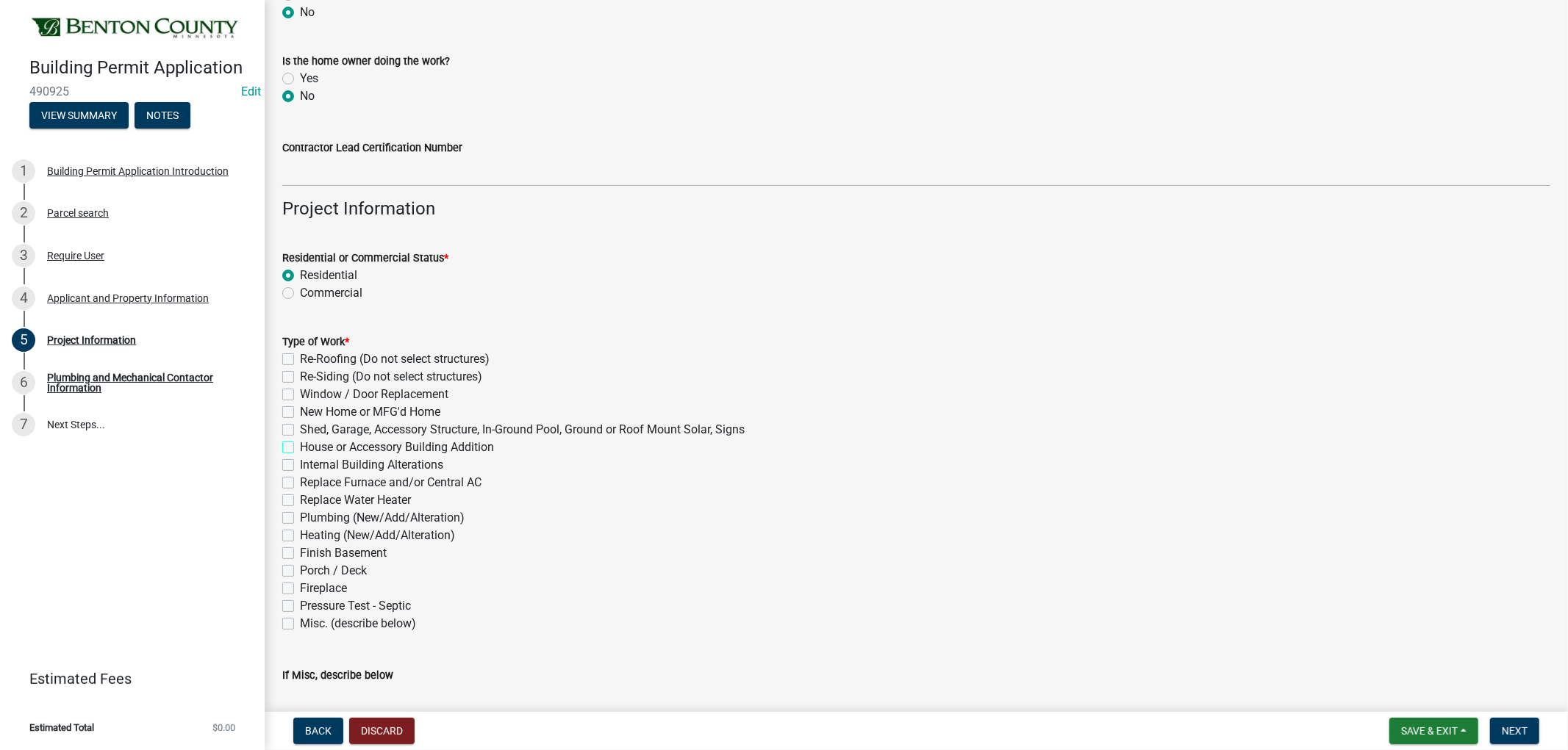
checkbox input "true"
checkbox input "false"
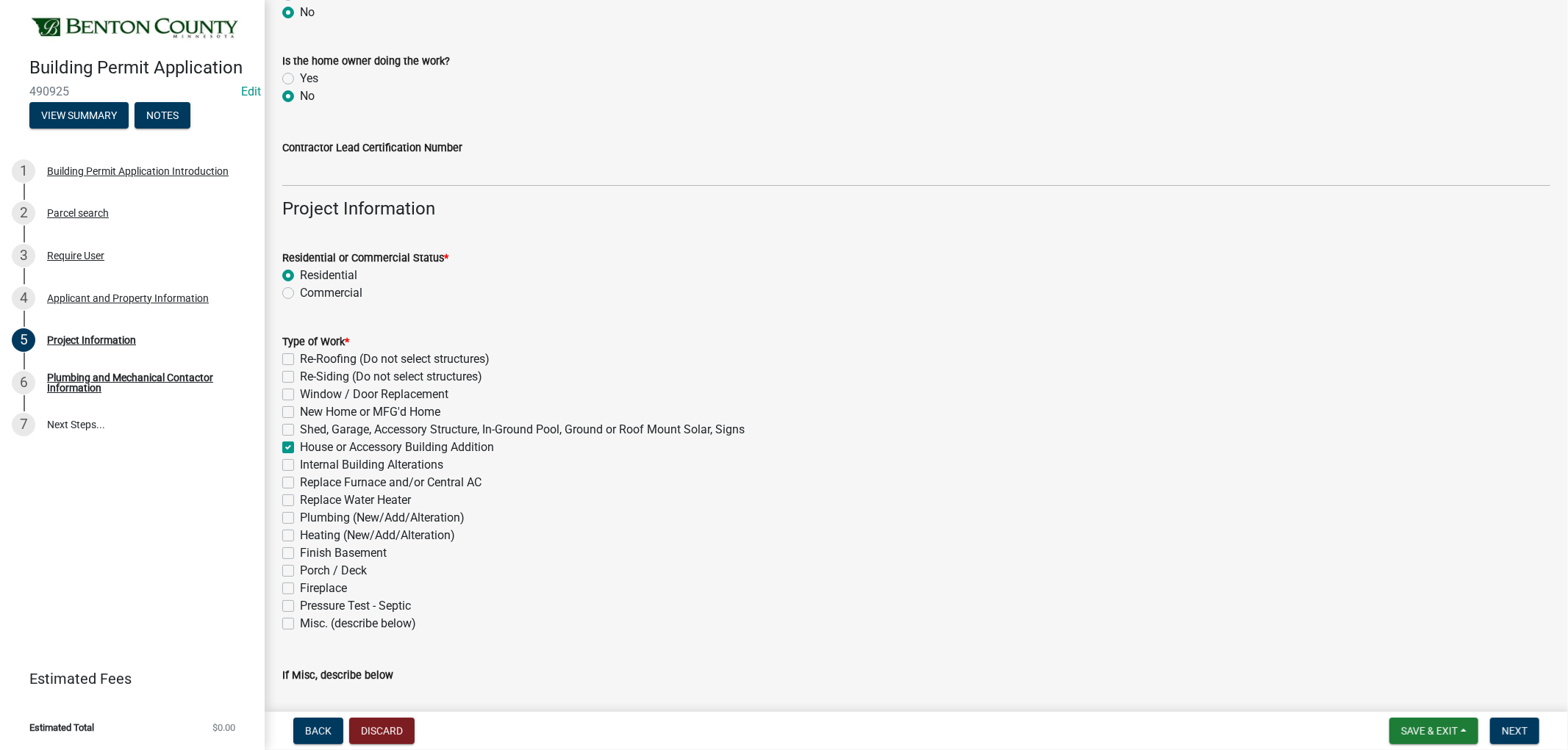
checkbox input "false"
checkbox input "true"
checkbox input "false"
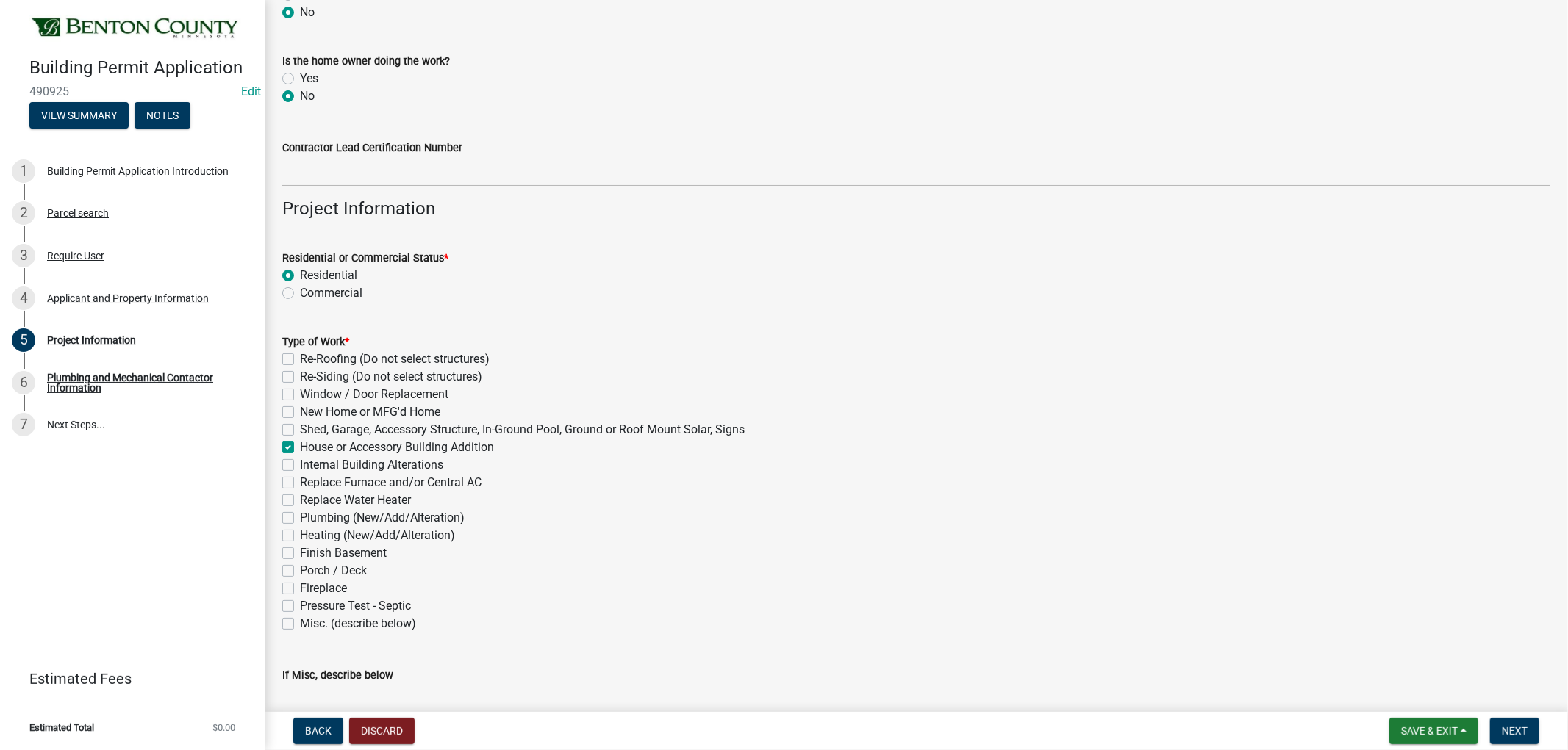
checkbox input "false"
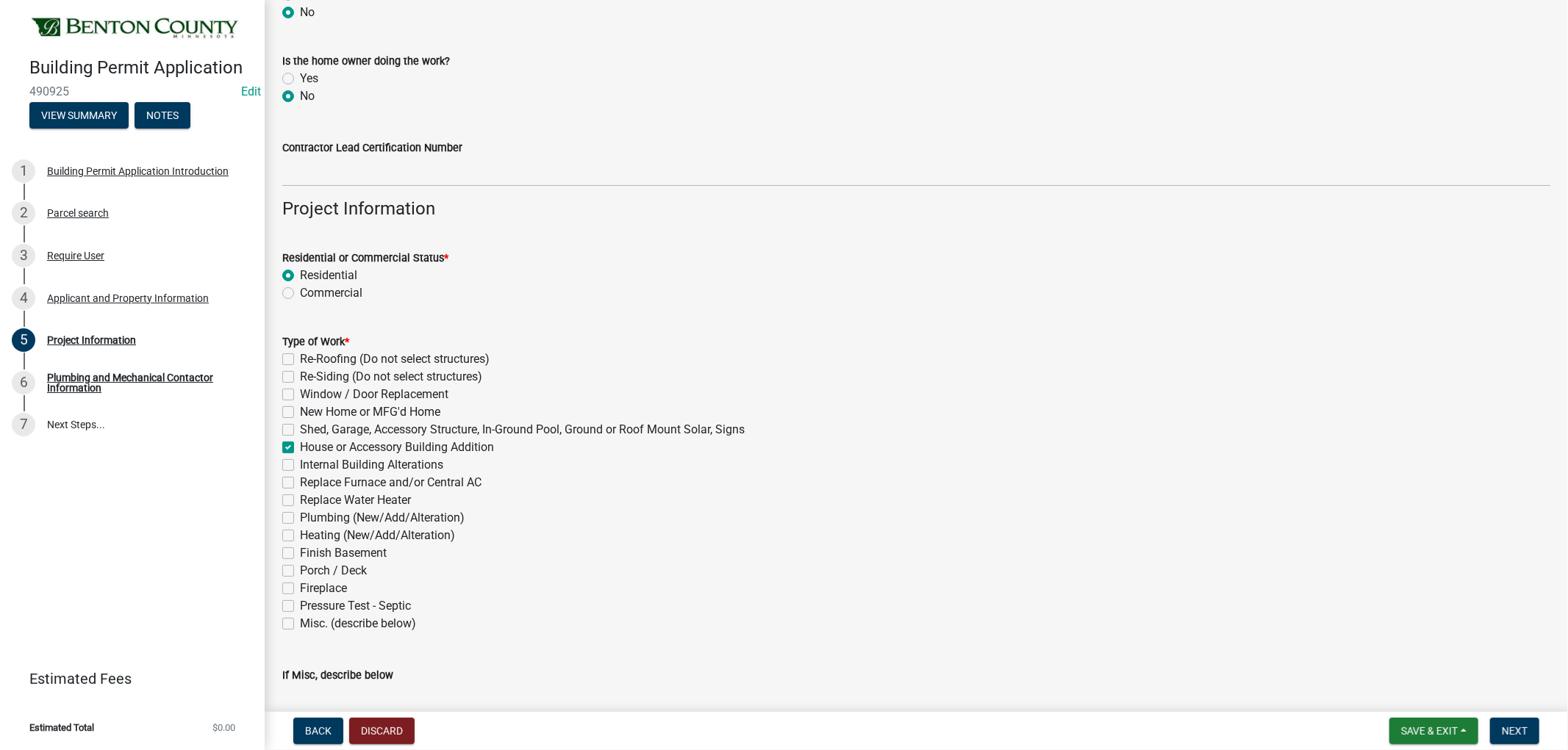
checkbox input "false"
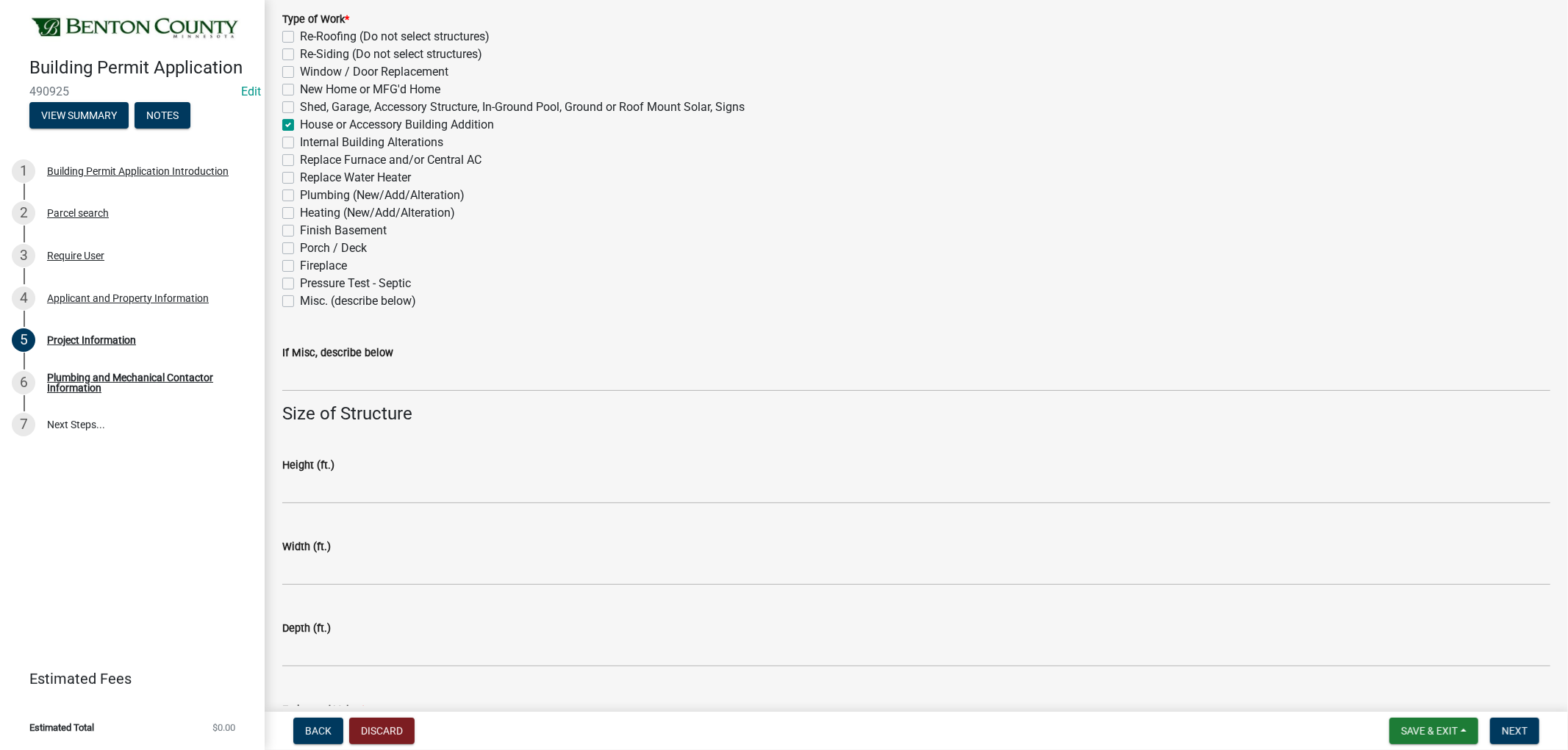
scroll to position [571, 0]
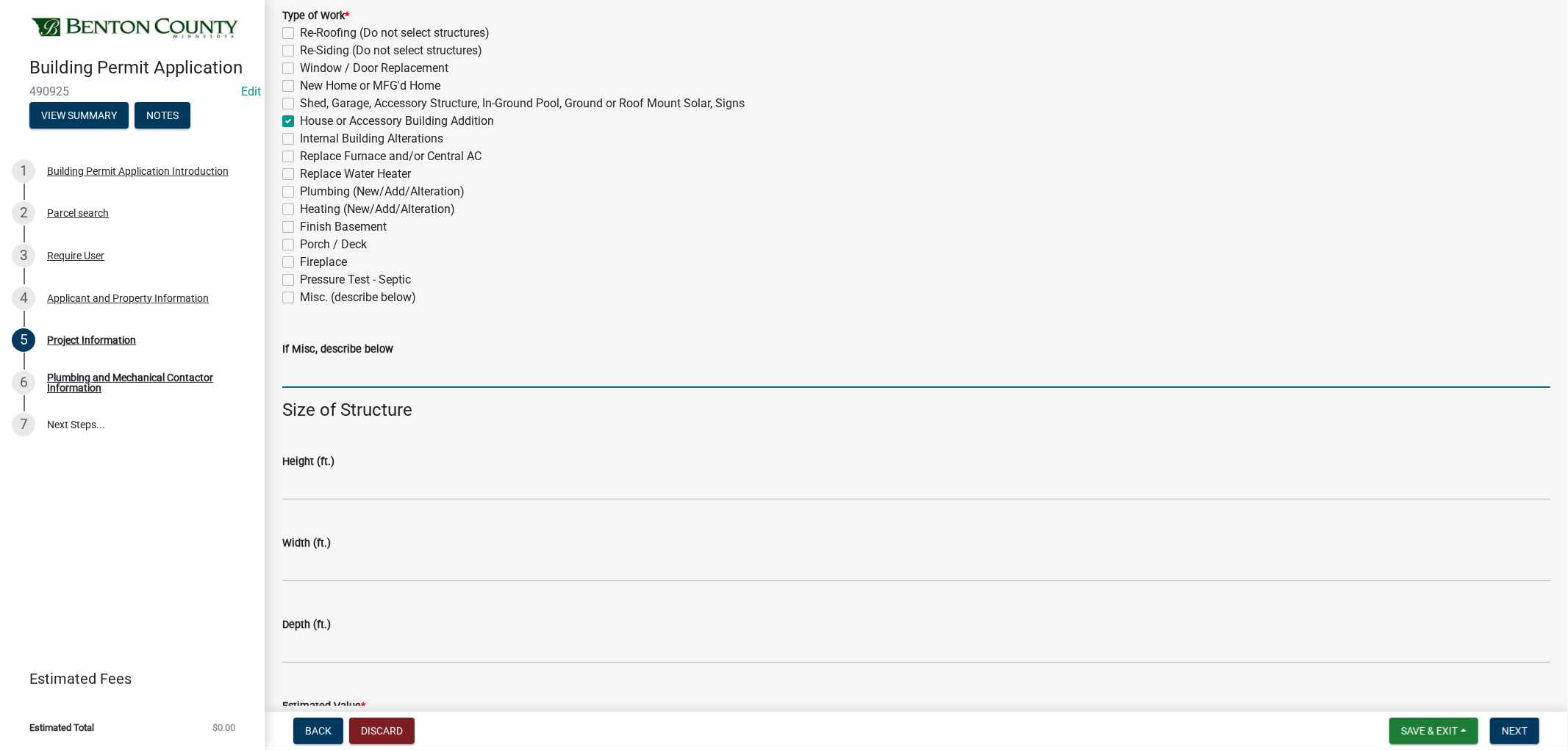
click at [333, 379] on input "If Misc, describe below" at bounding box center [916, 373] width 1268 height 30
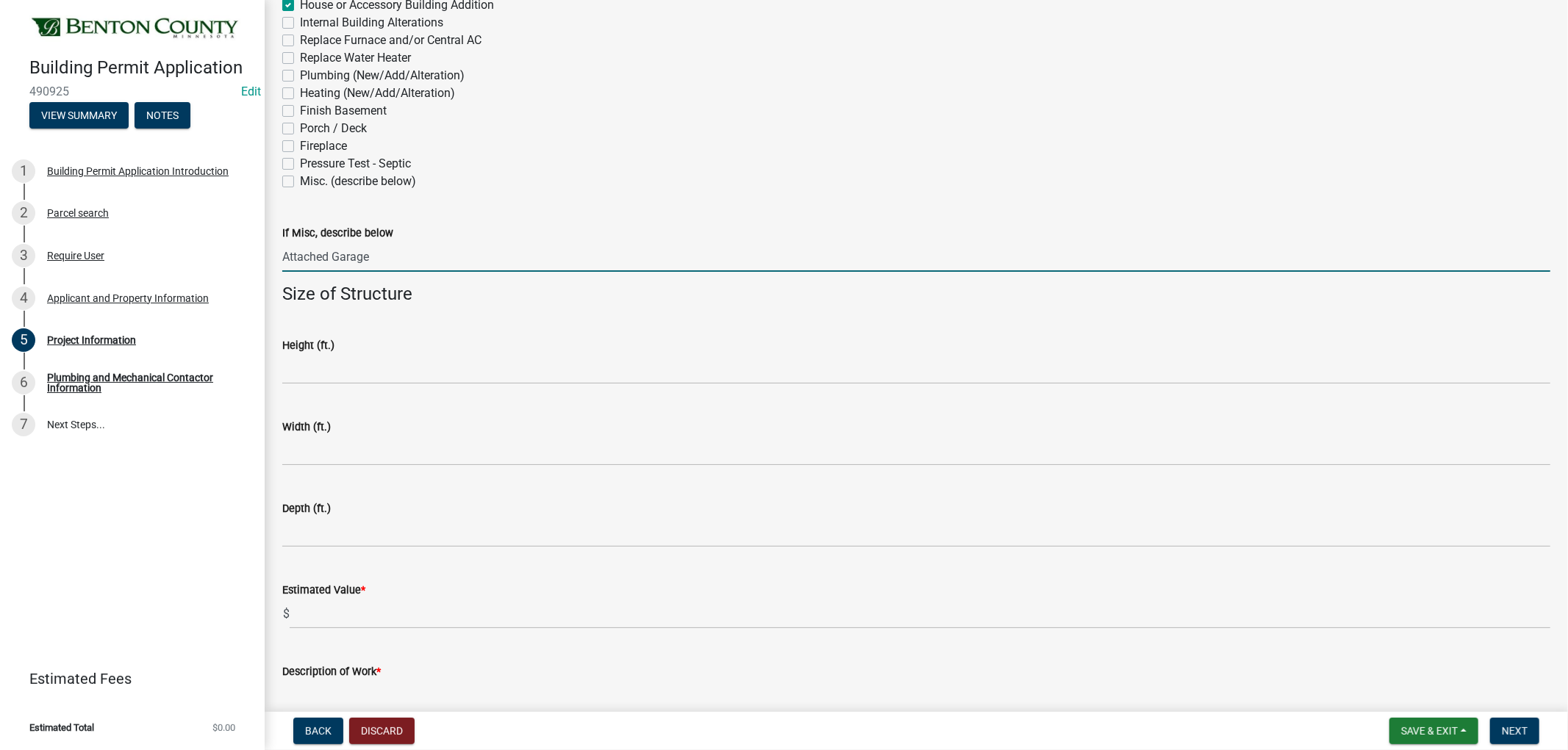
scroll to position [799, 0]
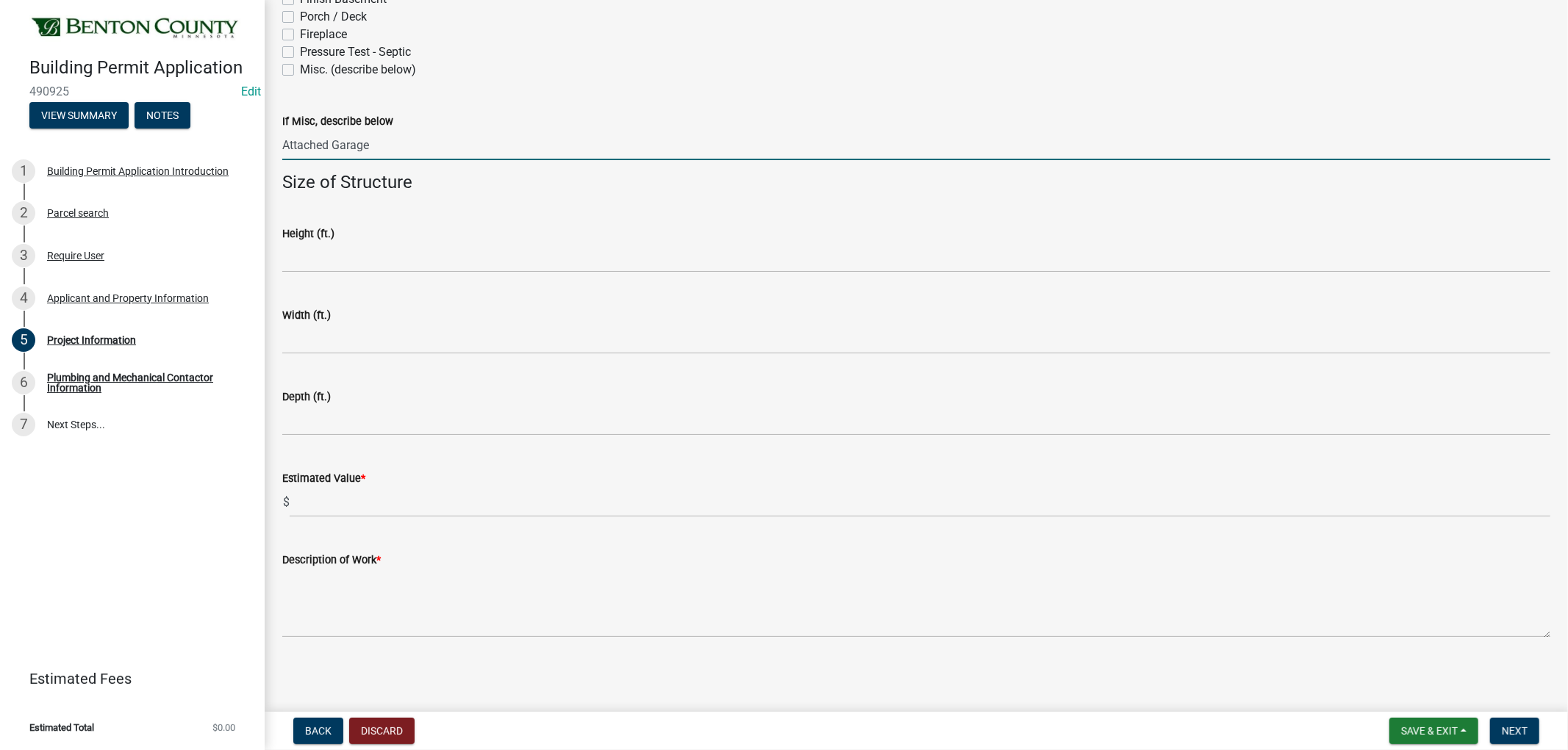
type input "Attached Garage"
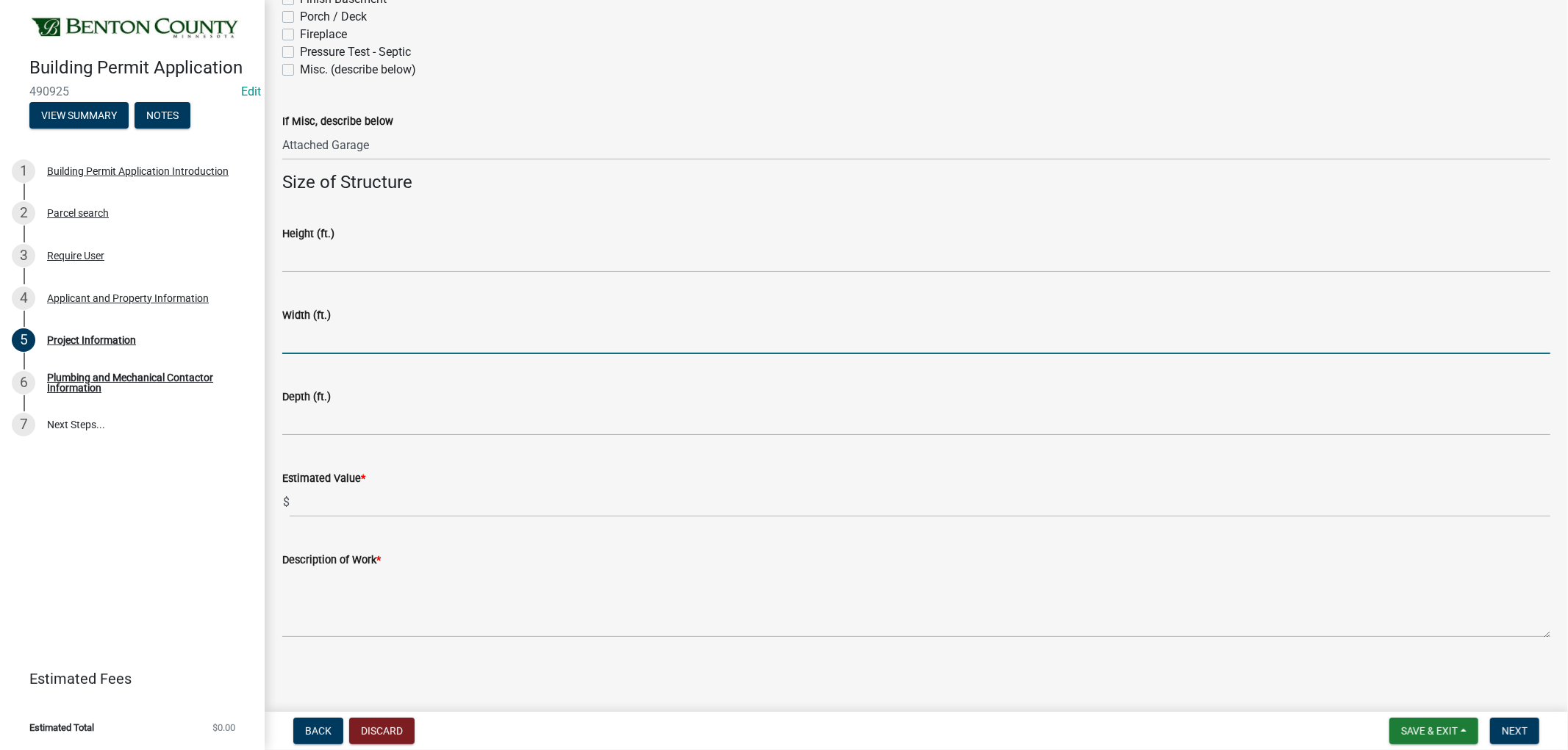
click at [338, 340] on input "text" at bounding box center [916, 339] width 1268 height 30
click at [303, 336] on input "text" at bounding box center [916, 339] width 1268 height 30
type input "80"
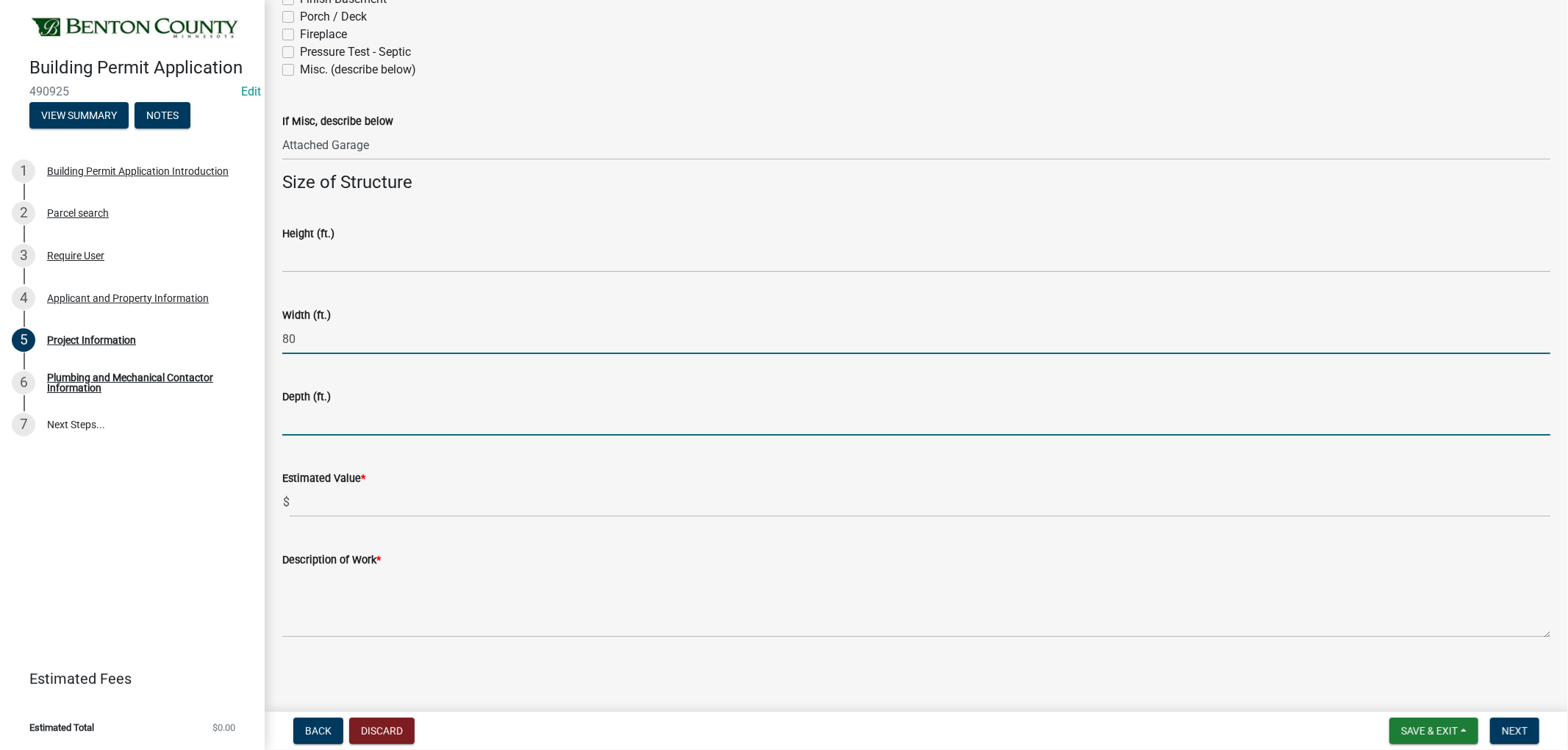
click at [322, 427] on input "text" at bounding box center [916, 421] width 1268 height 30
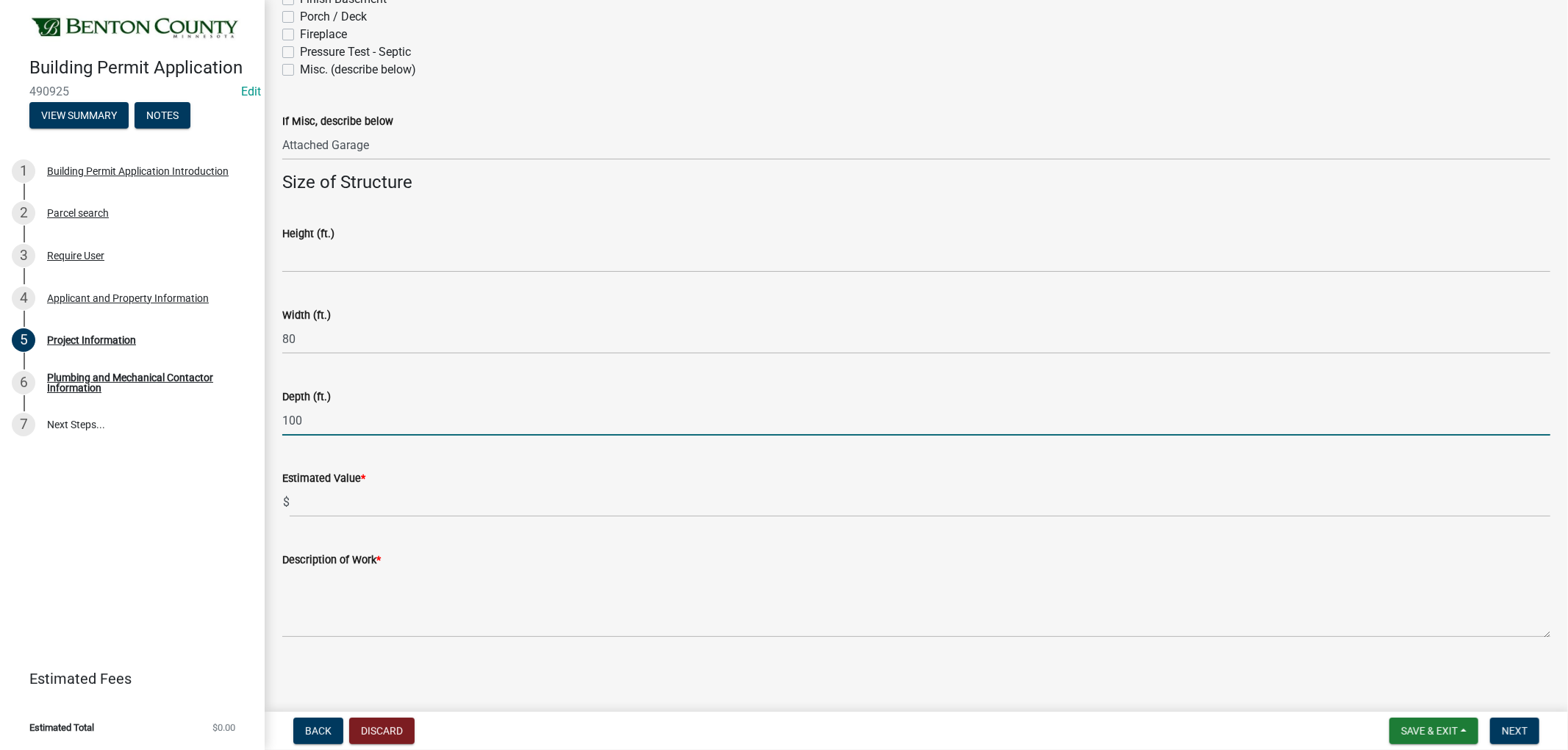
type input "100"
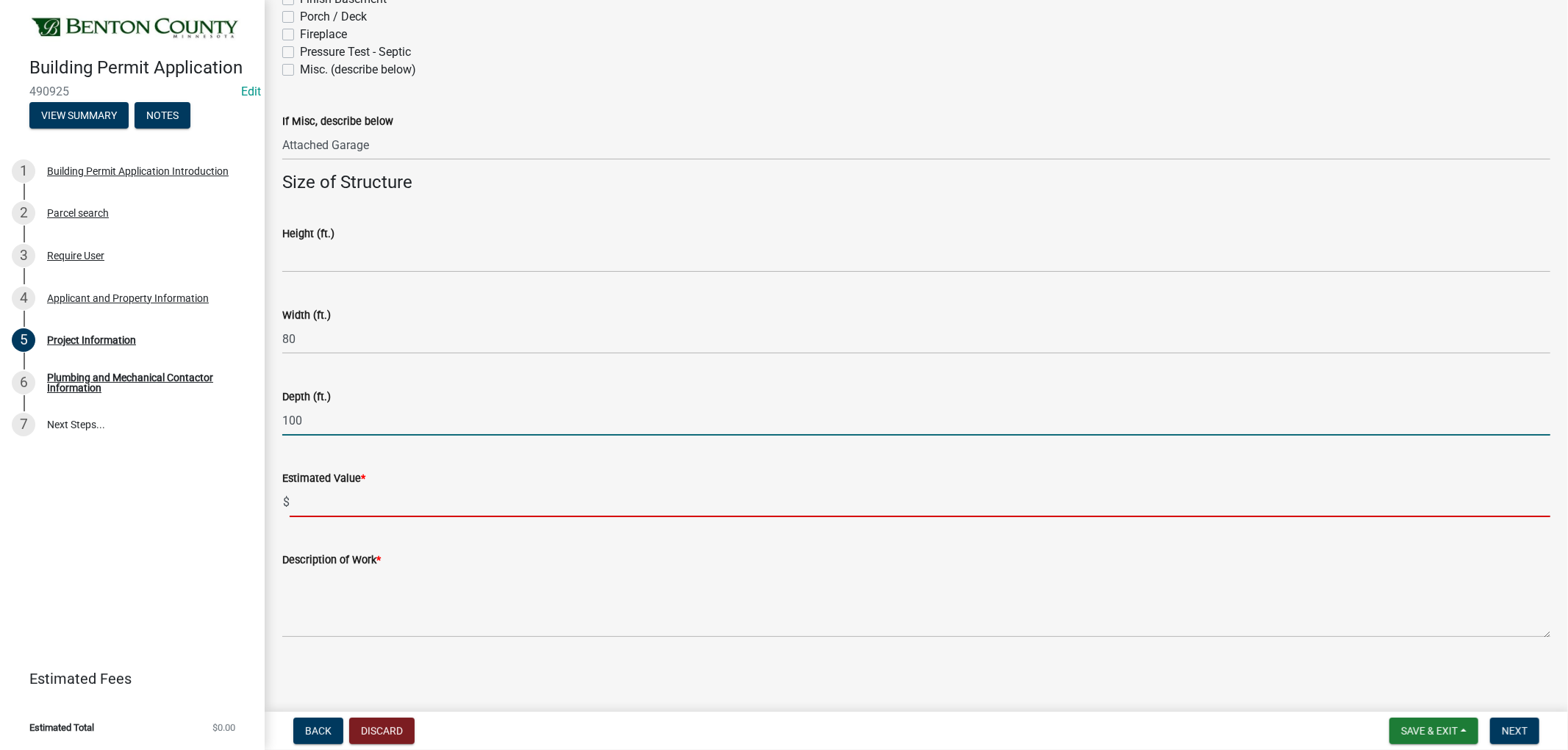
click at [321, 510] on input "text" at bounding box center [920, 503] width 1261 height 30
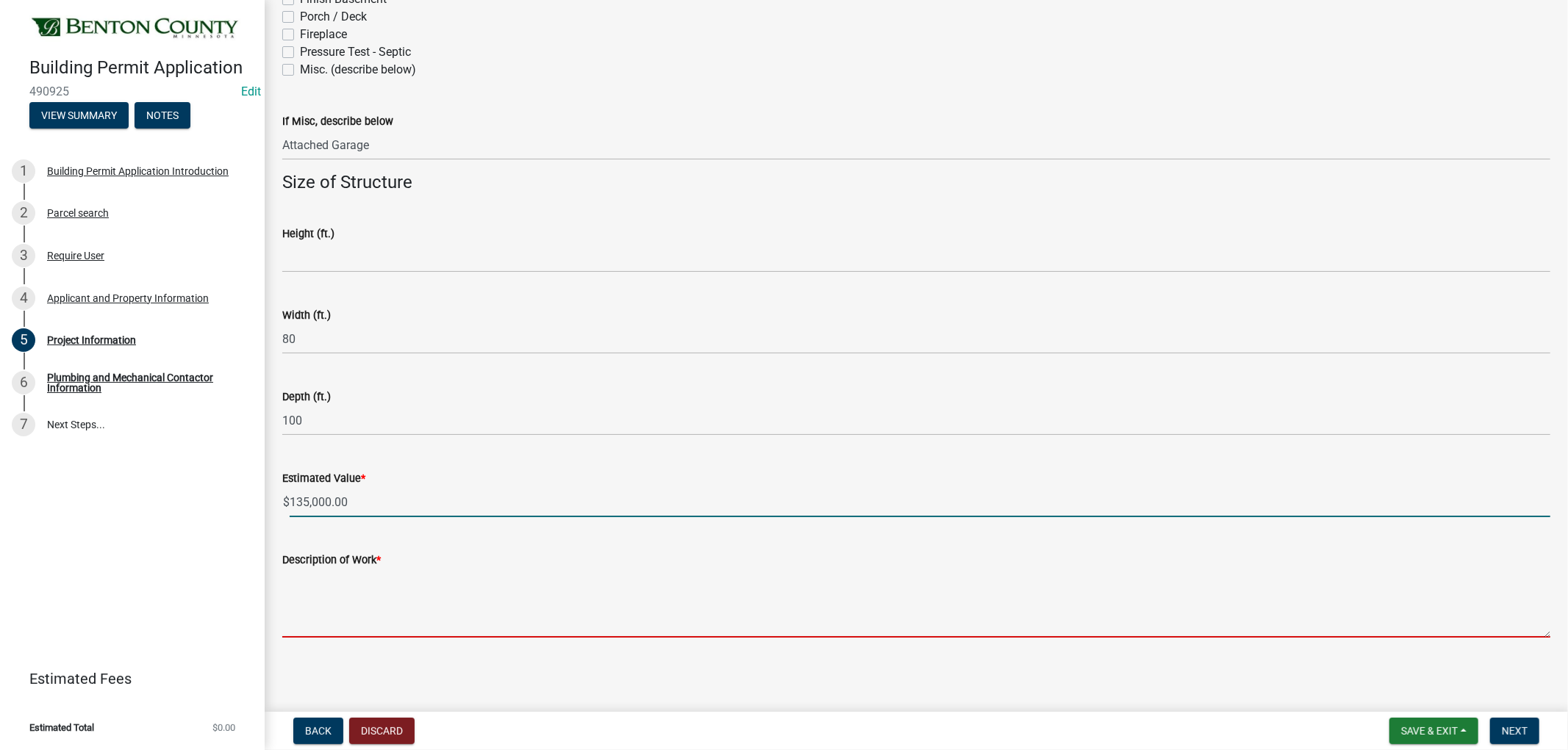
type input "135000"
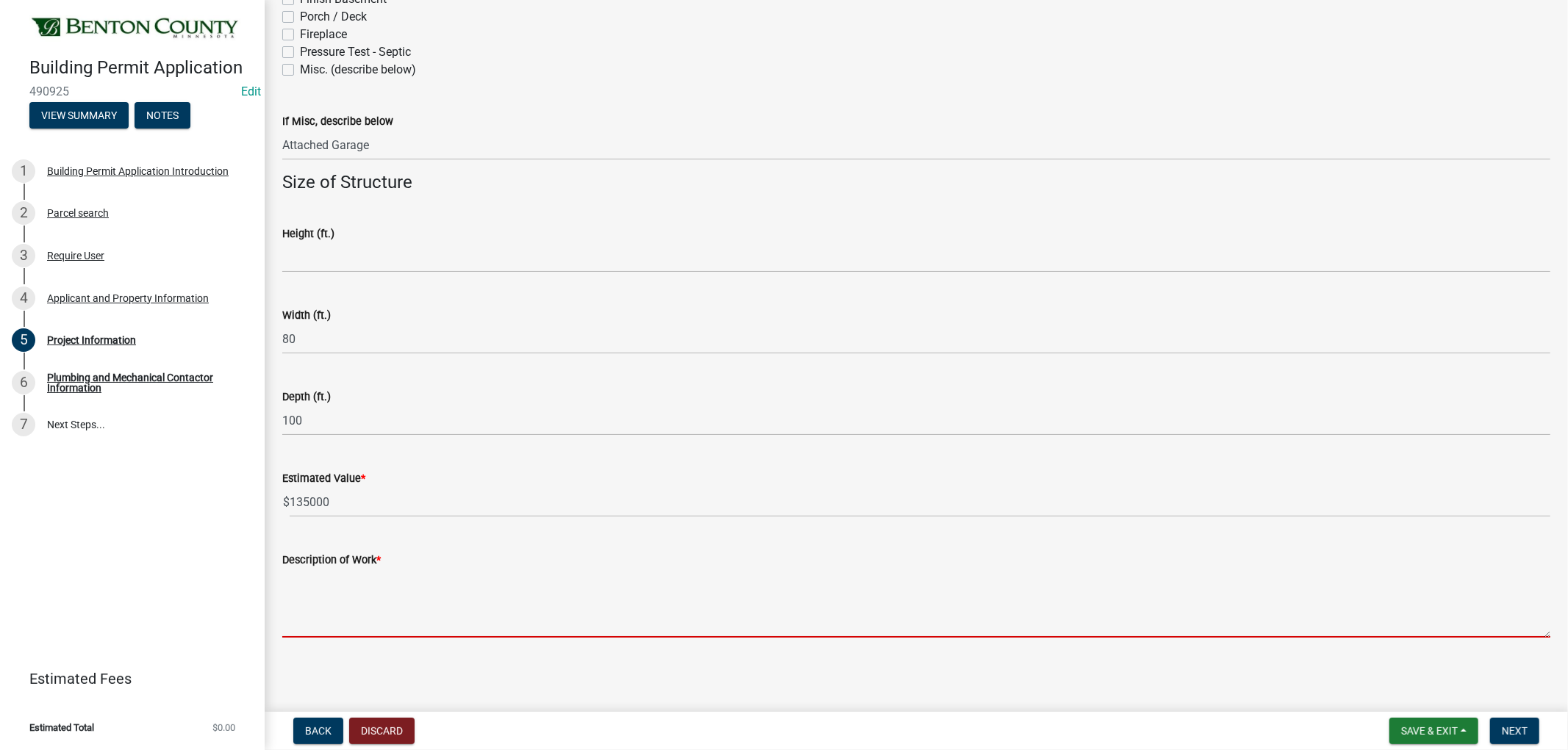
click at [358, 616] on textarea "Description of Work *" at bounding box center [916, 603] width 1268 height 69
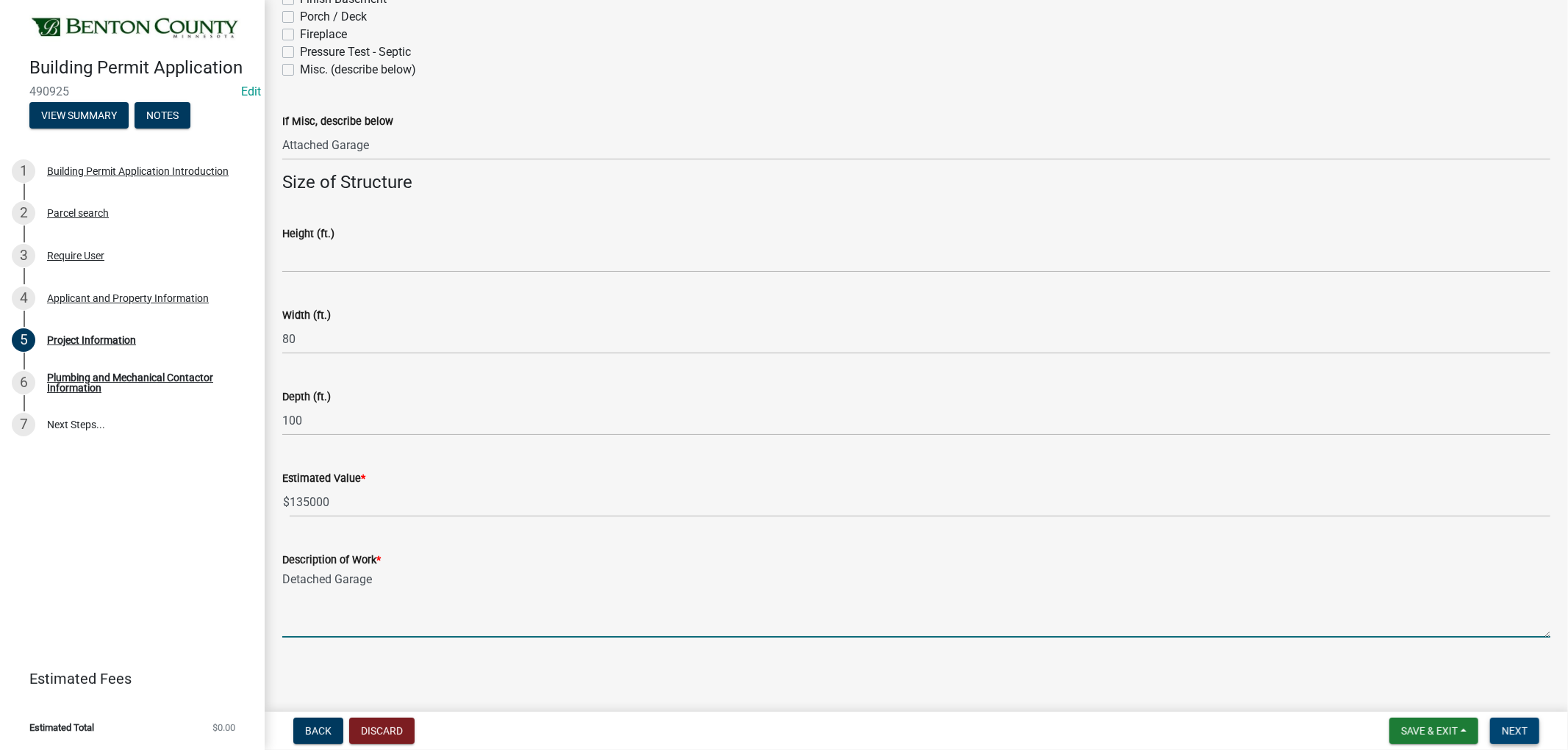
type textarea "Detached Garage"
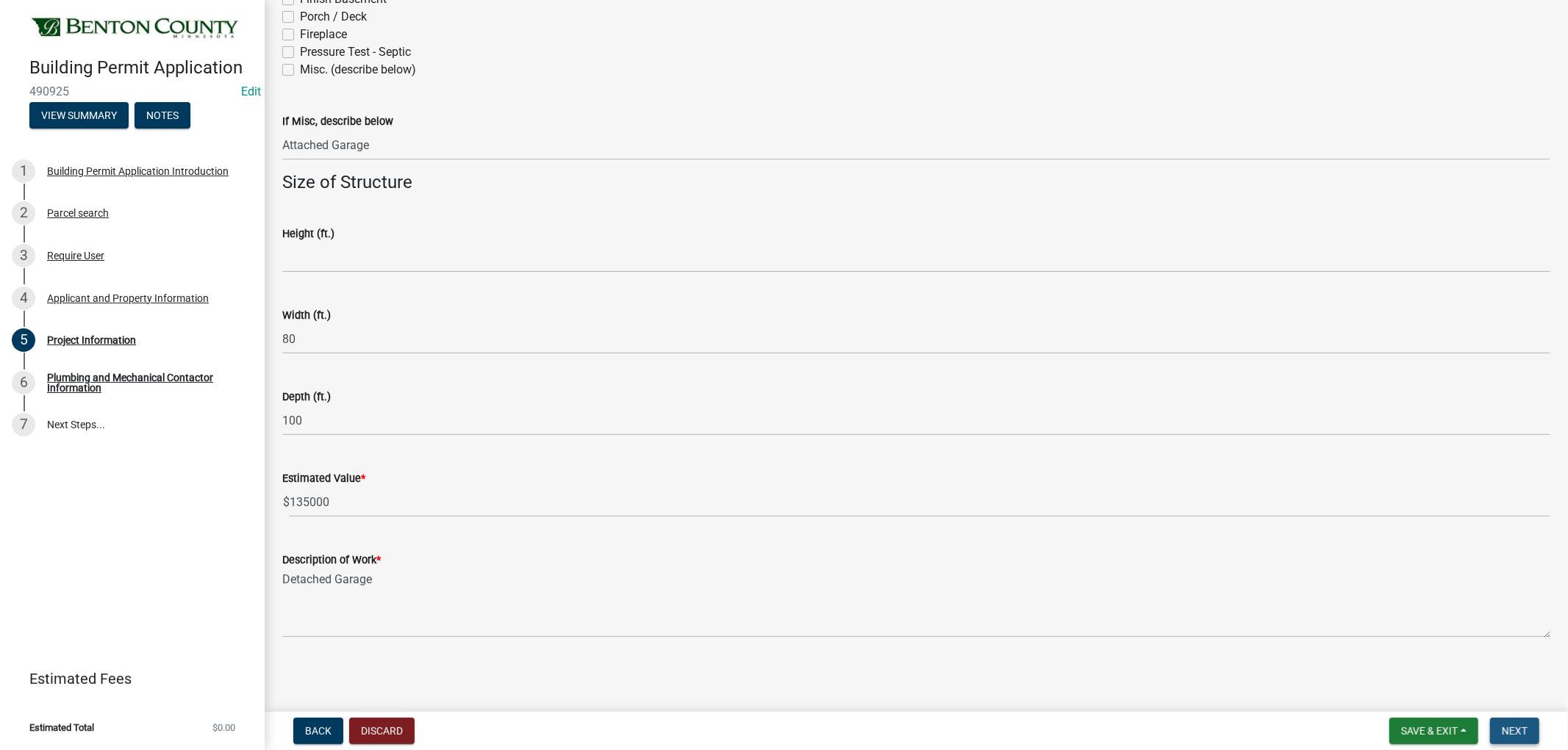
click at [1522, 729] on span "Next" at bounding box center [1515, 731] width 25 height 12
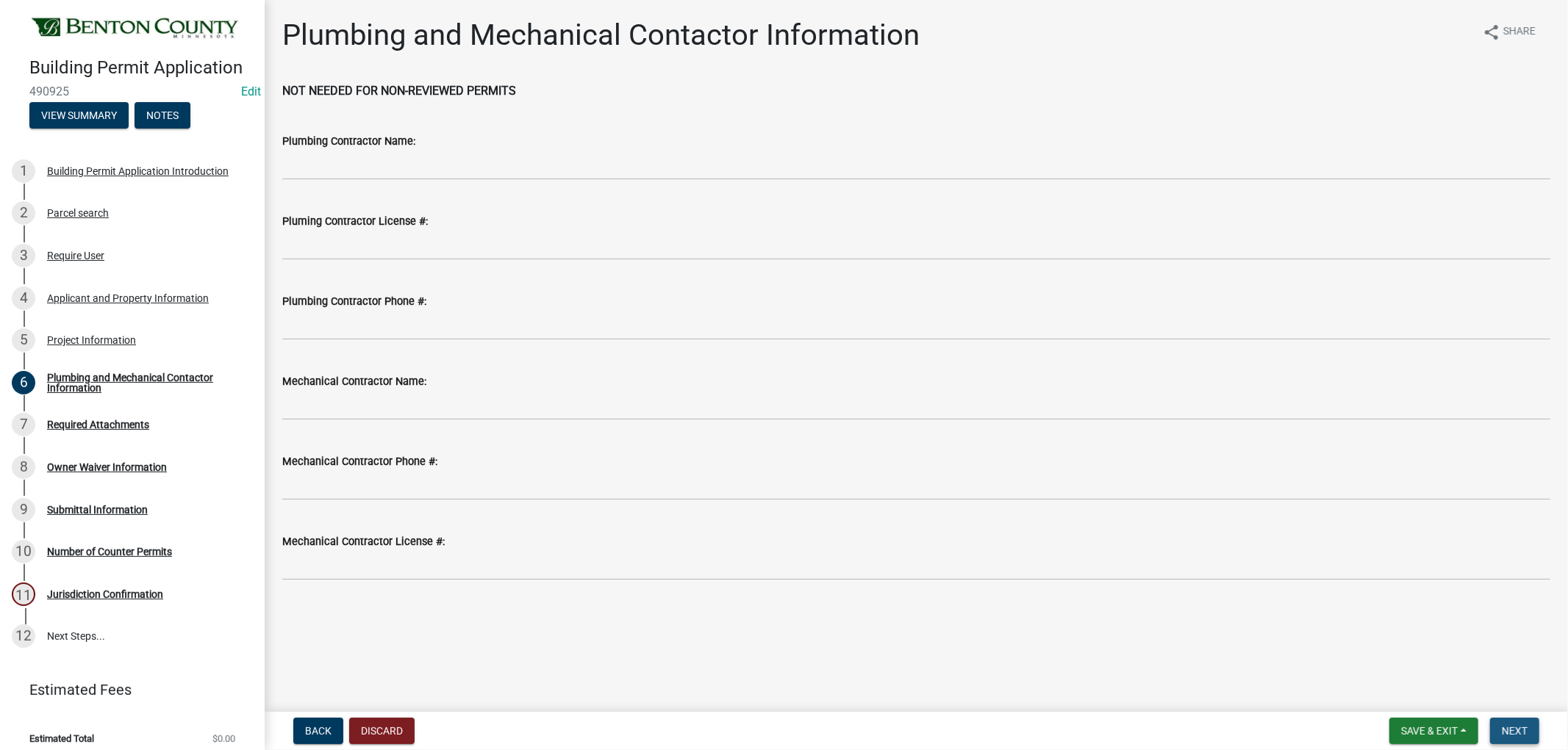
drag, startPoint x: 1523, startPoint y: 724, endPoint x: 1274, endPoint y: 485, distance: 345.1
click at [1515, 701] on wm-app "Building Permit Application 490925 Edit View Summary Notes 1 Building Permit Ap…" at bounding box center [784, 375] width 1568 height 750
click at [1516, 726] on span "Next" at bounding box center [1515, 731] width 25 height 12
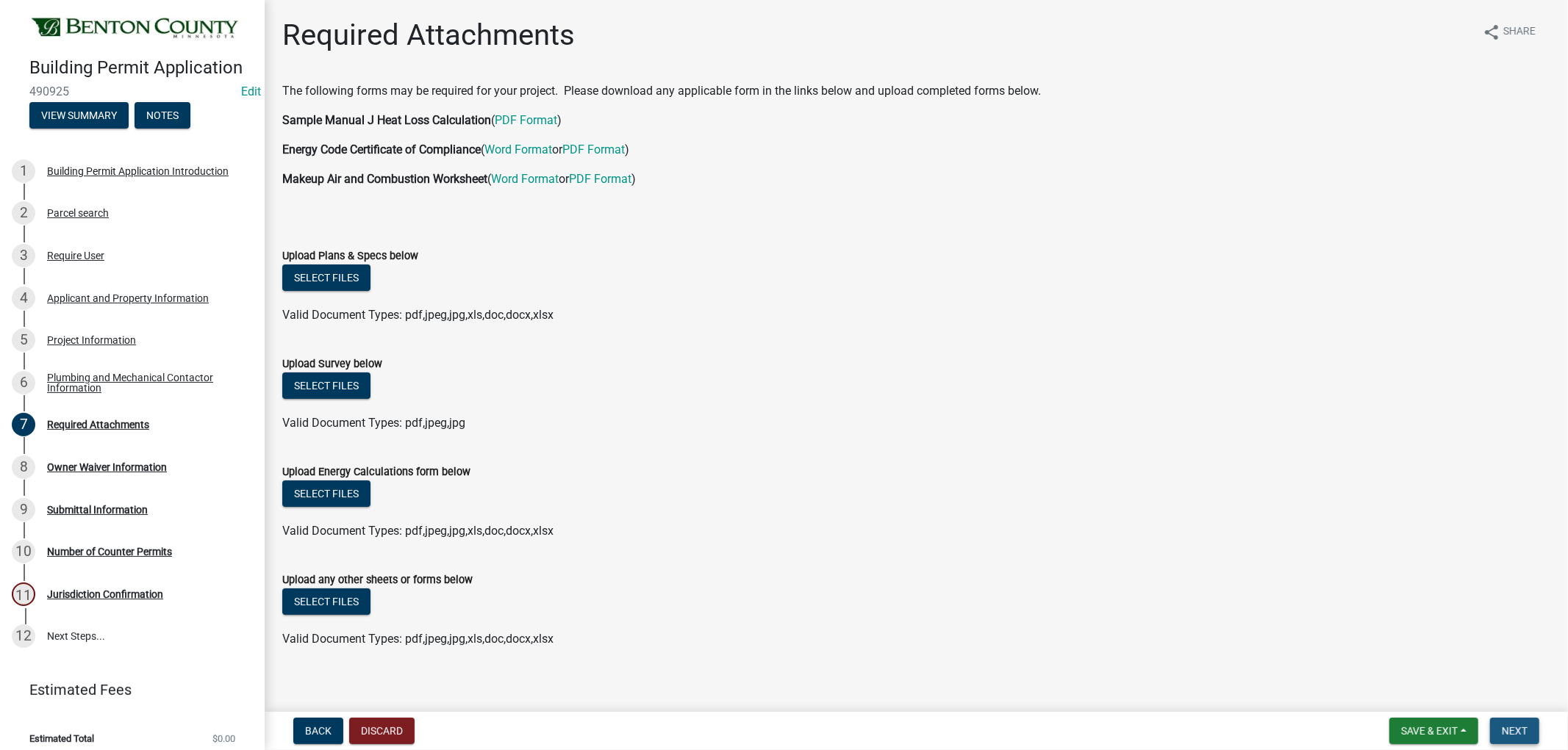
click at [1511, 726] on span "Next" at bounding box center [1515, 731] width 25 height 12
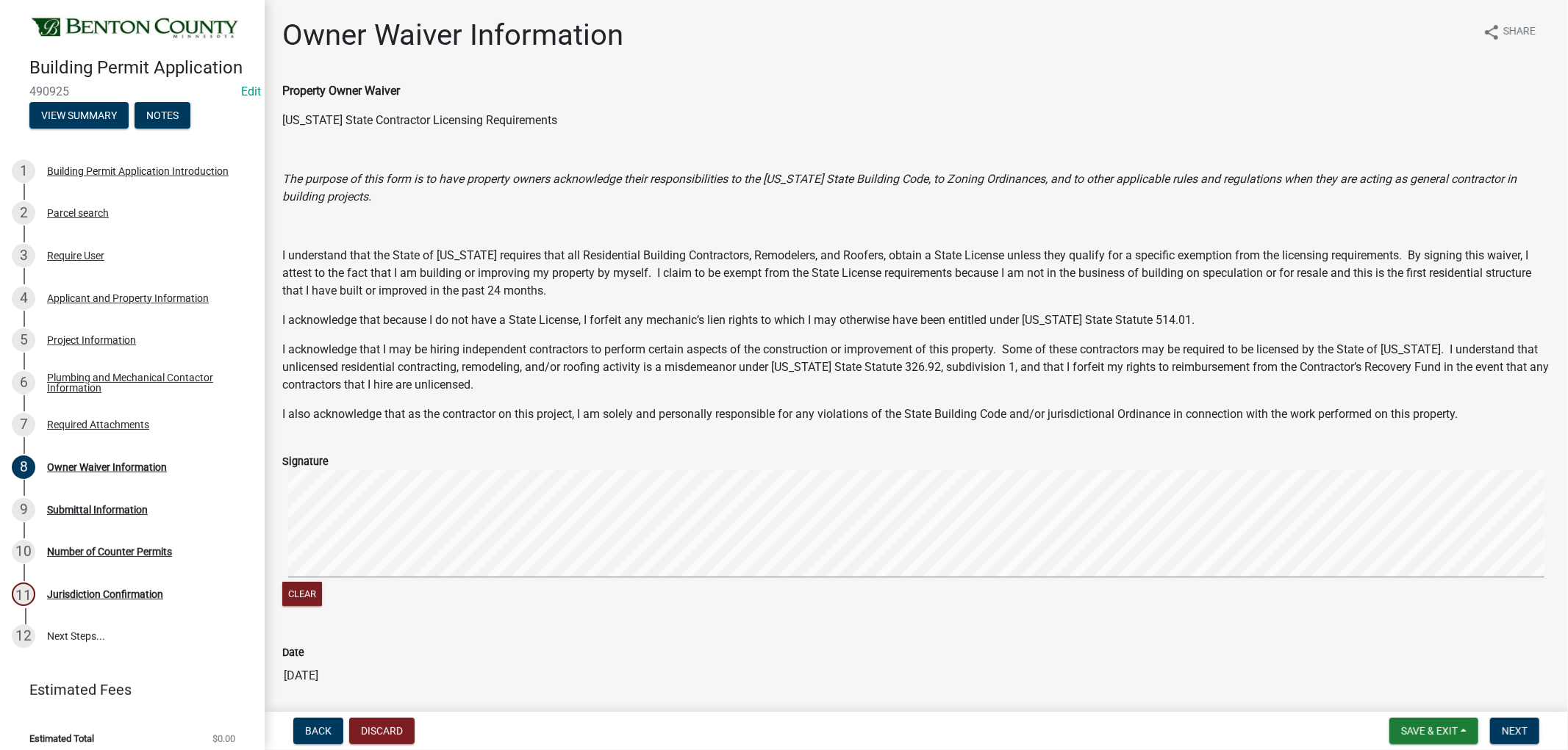
scroll to position [53, 0]
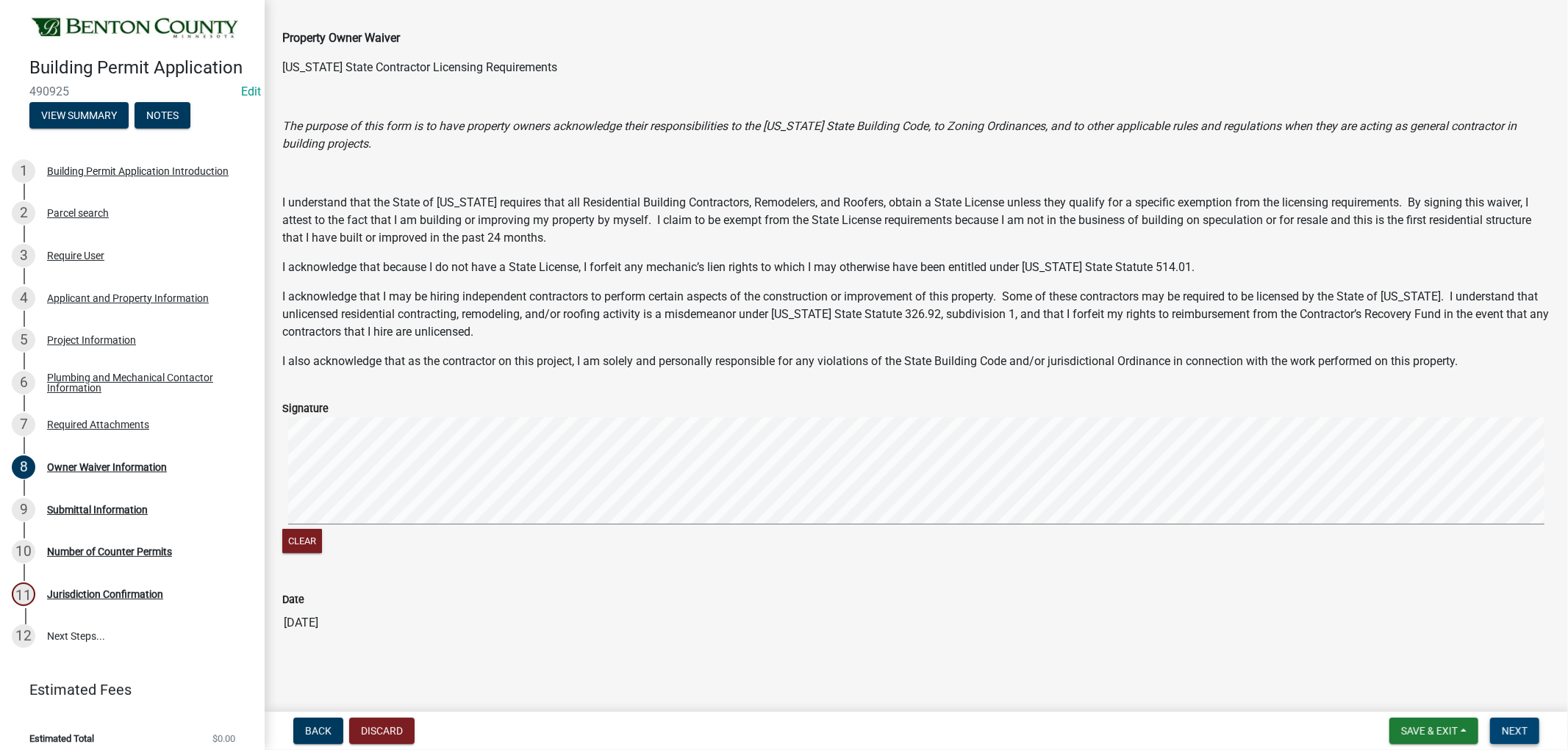
click at [1533, 725] on button "Next" at bounding box center [1515, 731] width 49 height 26
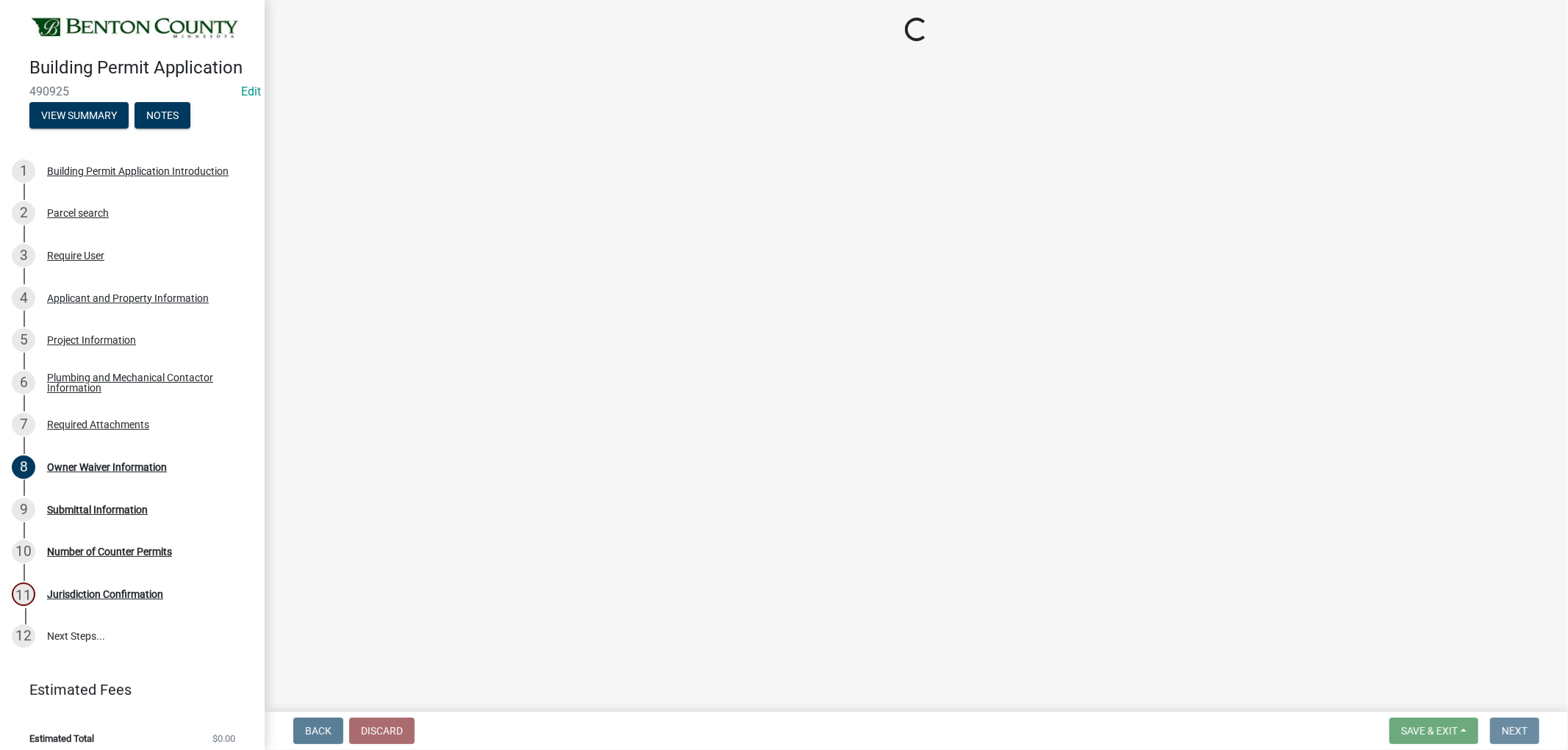
scroll to position [0, 0]
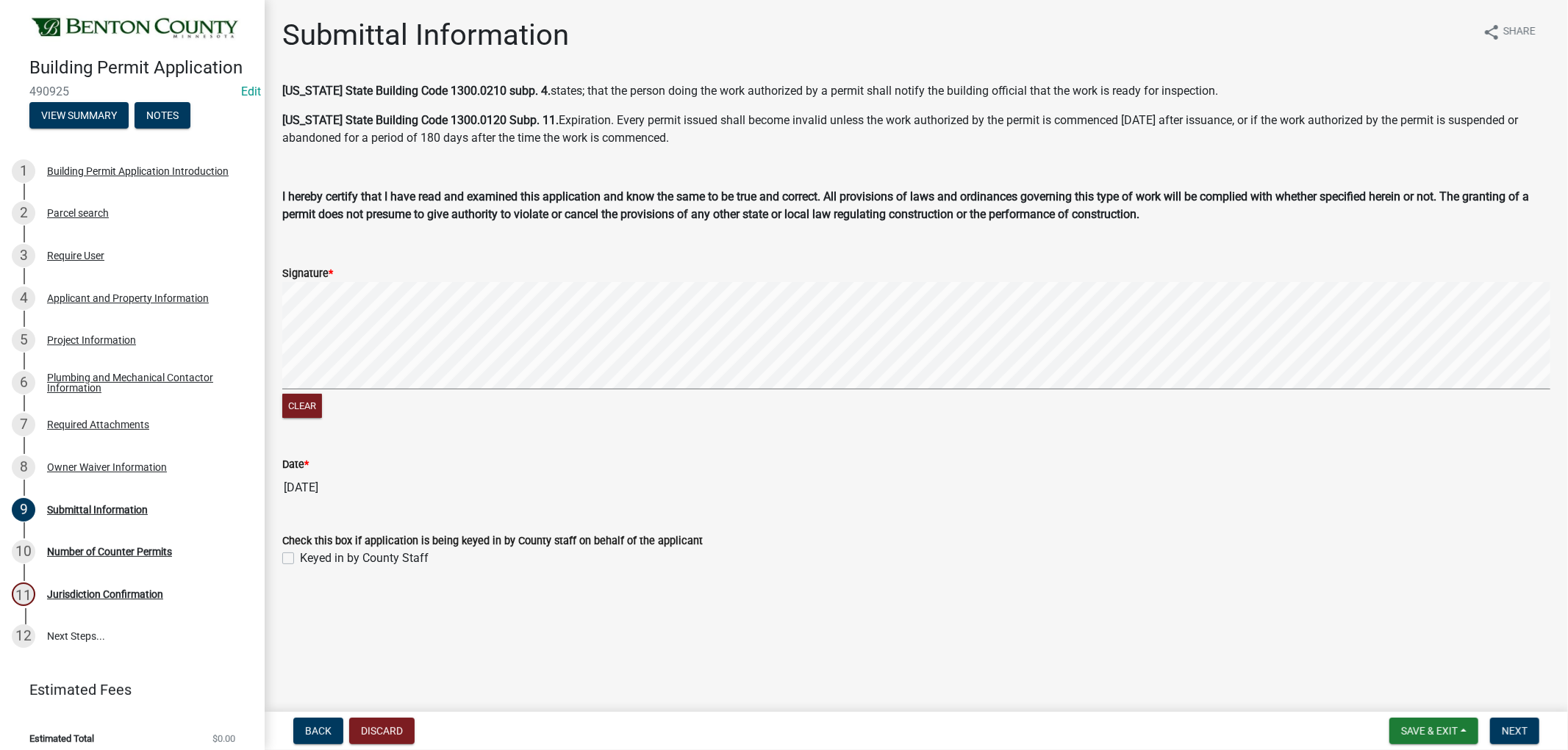
click at [300, 556] on label "Keyed in by County Staff" at bounding box center [364, 558] width 129 height 17
click at [300, 556] on input "Keyed in by County Staff" at bounding box center [305, 554] width 10 height 10
checkbox input "true"
click at [1530, 728] on button "Next" at bounding box center [1515, 731] width 49 height 26
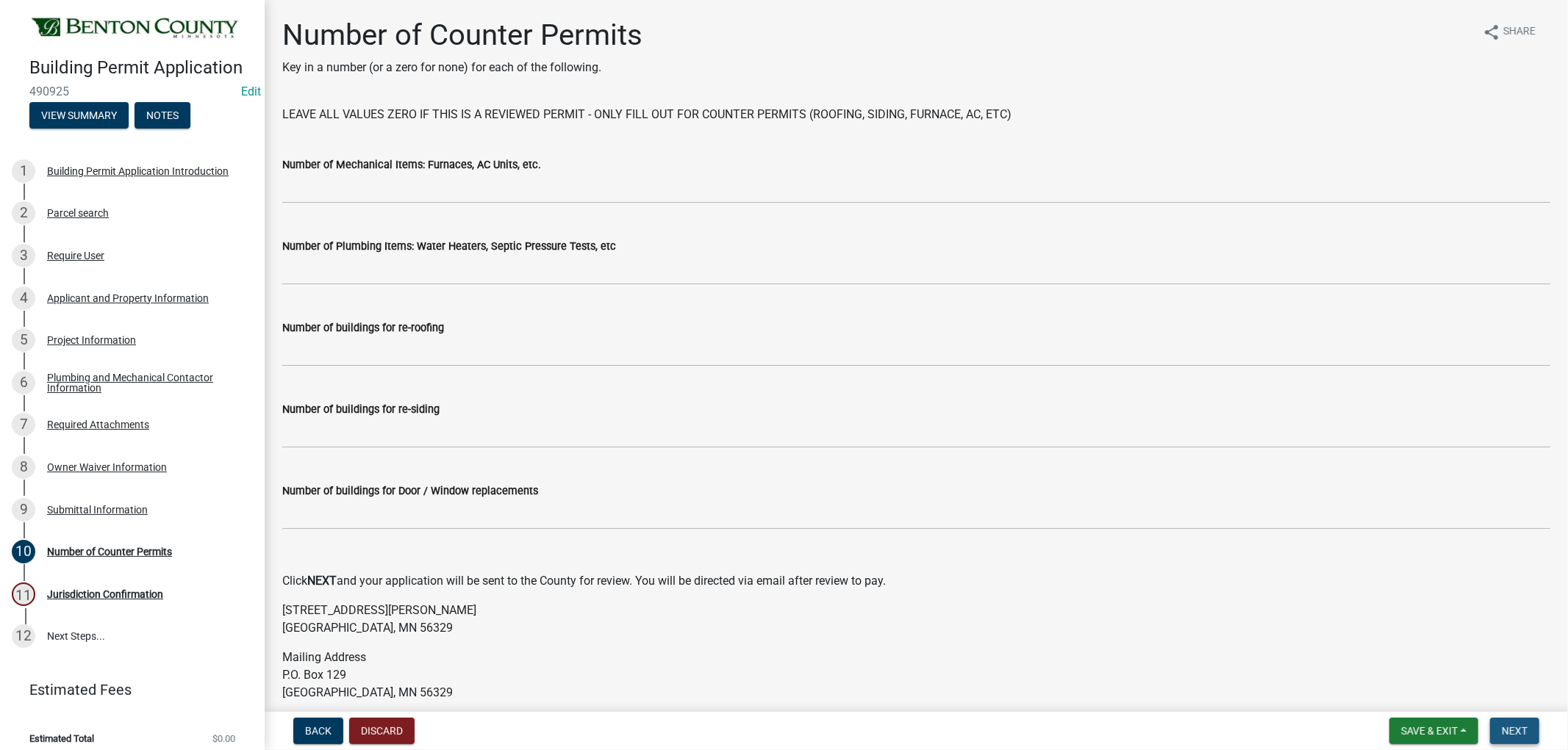
click at [1516, 721] on button "Next" at bounding box center [1515, 731] width 49 height 26
